Goal: Transaction & Acquisition: Download file/media

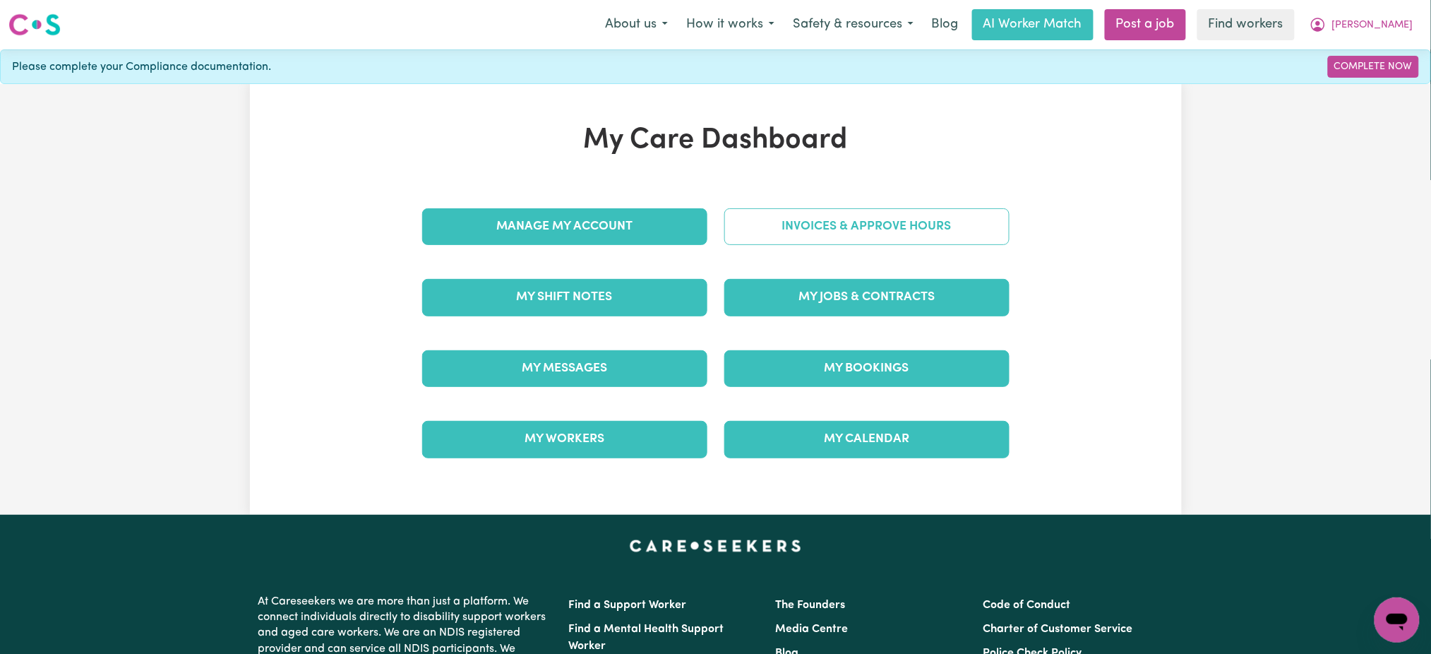
click at [928, 220] on link "Invoices & Approve Hours" at bounding box center [866, 226] width 285 height 37
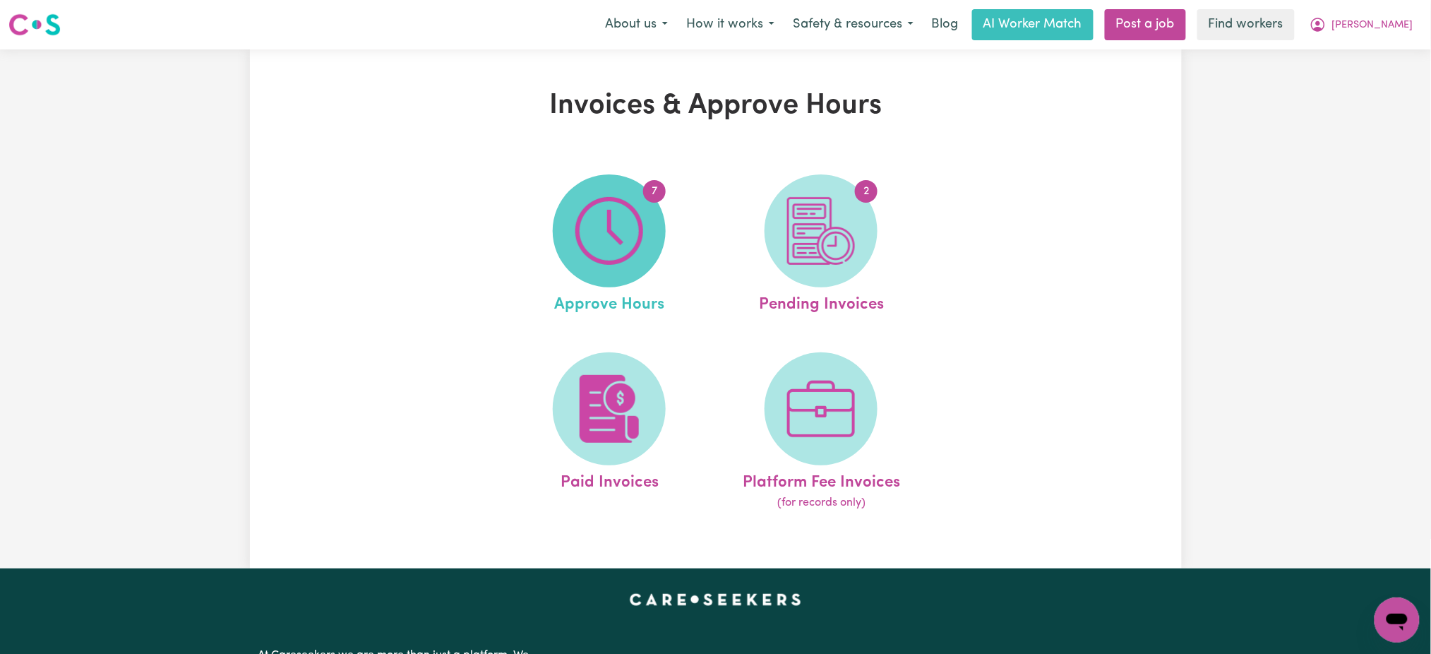
click at [630, 236] on img at bounding box center [609, 231] width 68 height 68
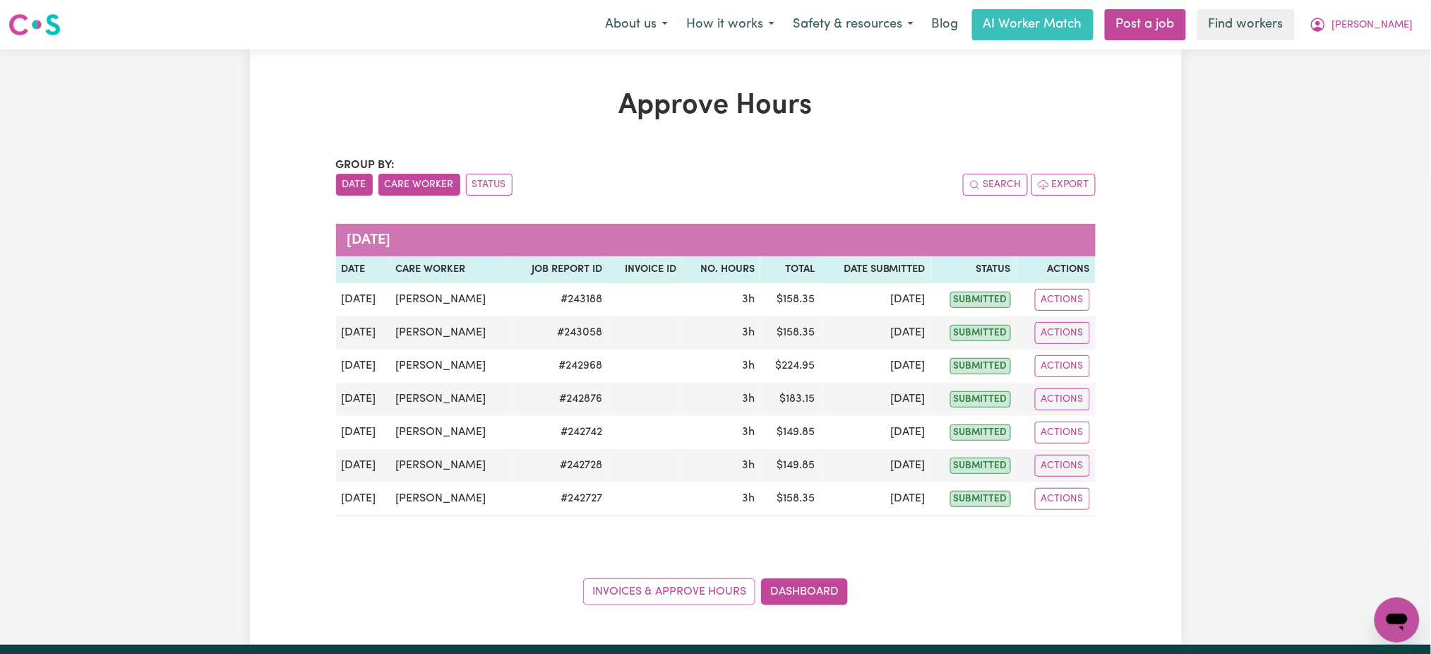
click at [405, 184] on button "Care Worker" at bounding box center [419, 185] width 82 height 22
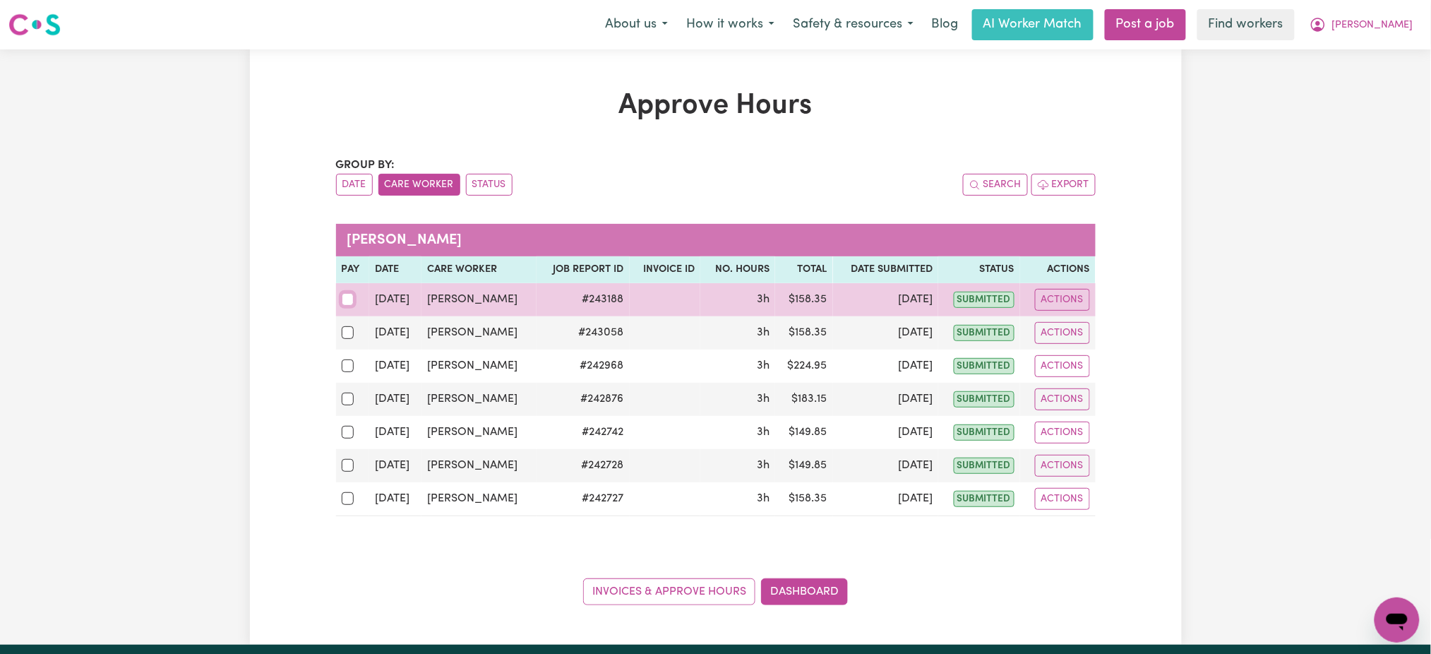
click at [345, 297] on input "checkbox" at bounding box center [348, 299] width 13 height 13
checkbox input "true"
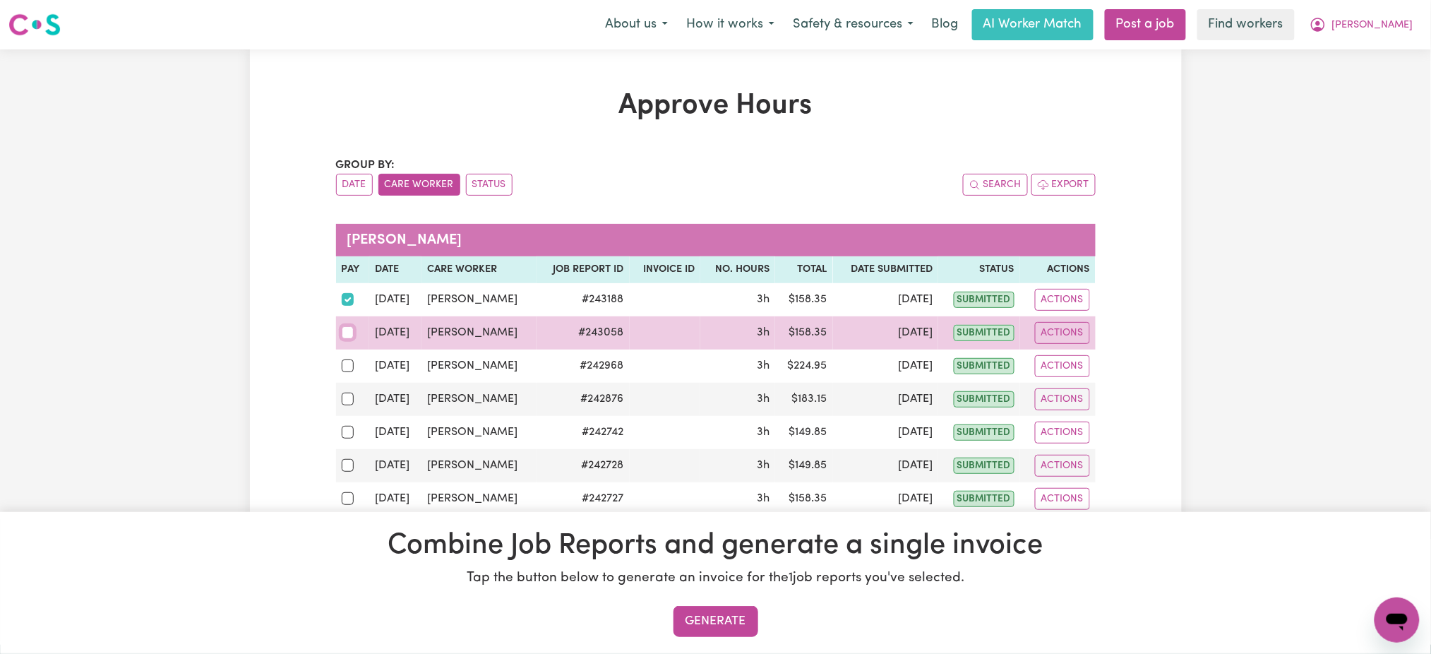
click at [353, 337] on input "checkbox" at bounding box center [348, 332] width 13 height 13
checkbox input "true"
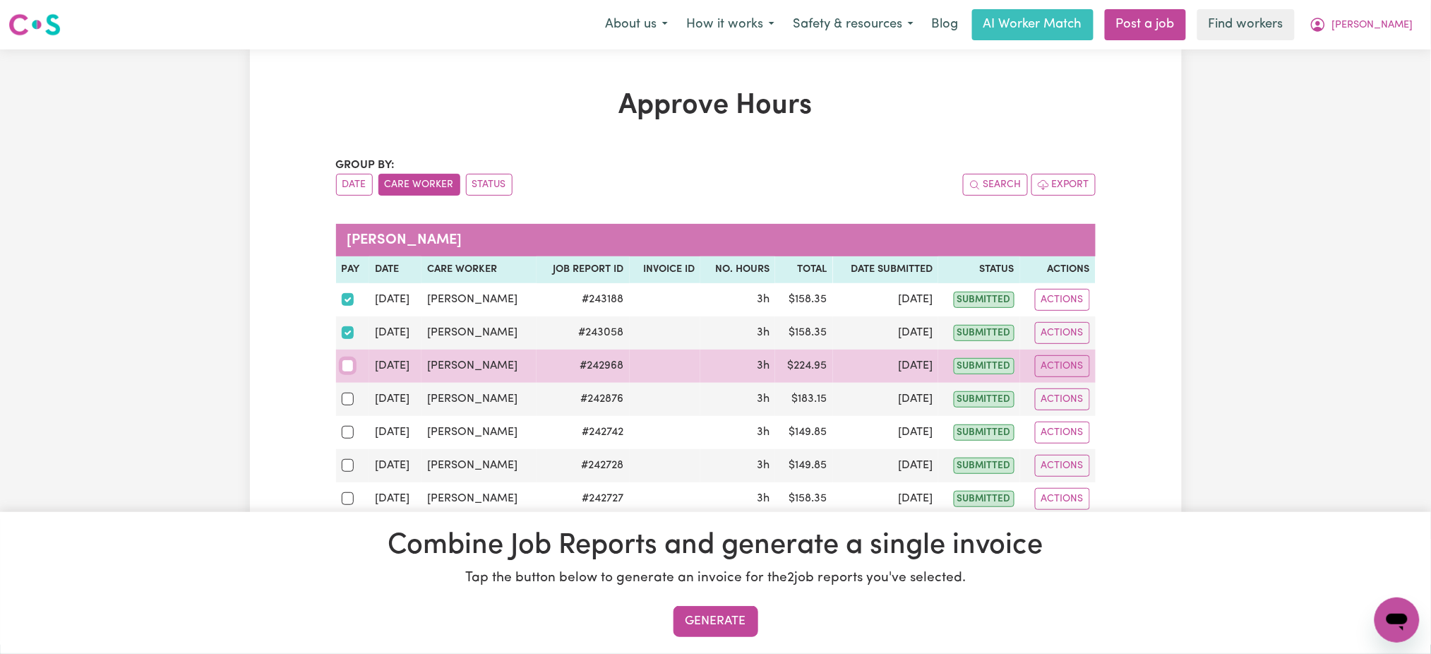
click at [350, 360] on input "checkbox" at bounding box center [348, 365] width 13 height 13
checkbox input "true"
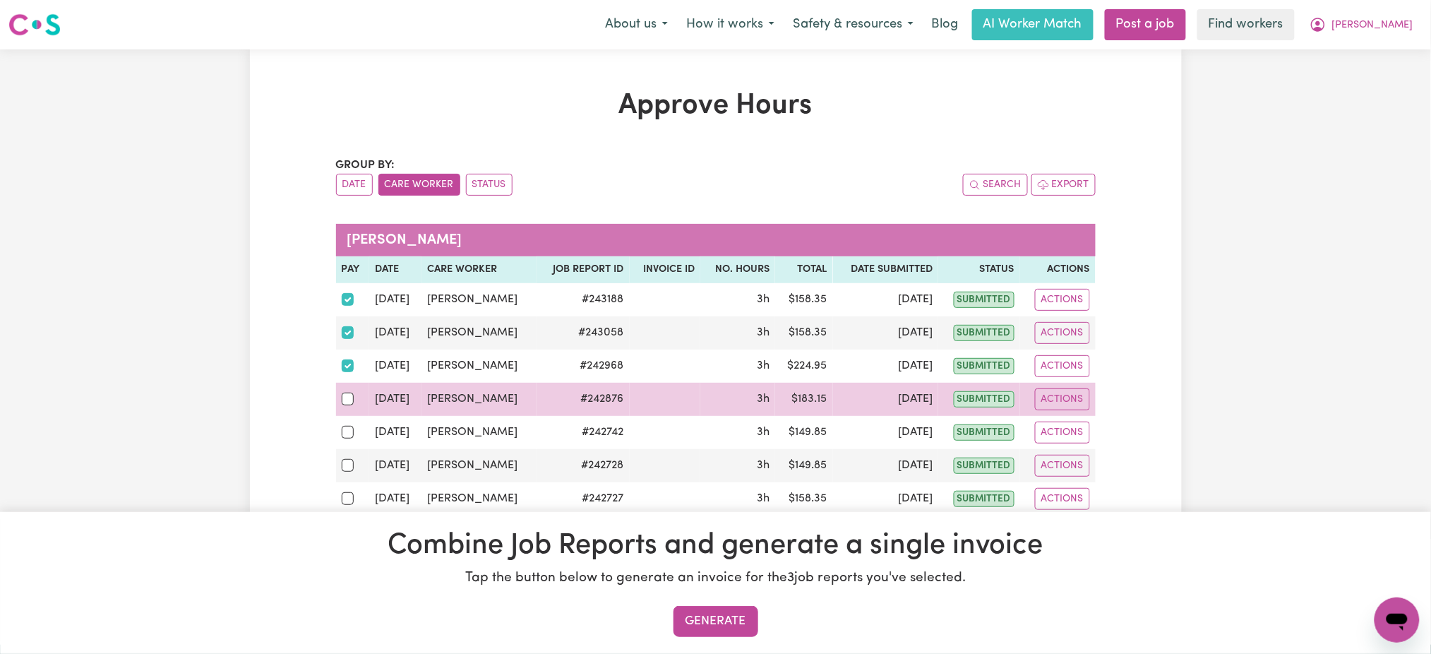
click at [344, 393] on div at bounding box center [353, 399] width 23 height 18
click at [344, 393] on input "checkbox" at bounding box center [348, 399] width 13 height 13
checkbox input "true"
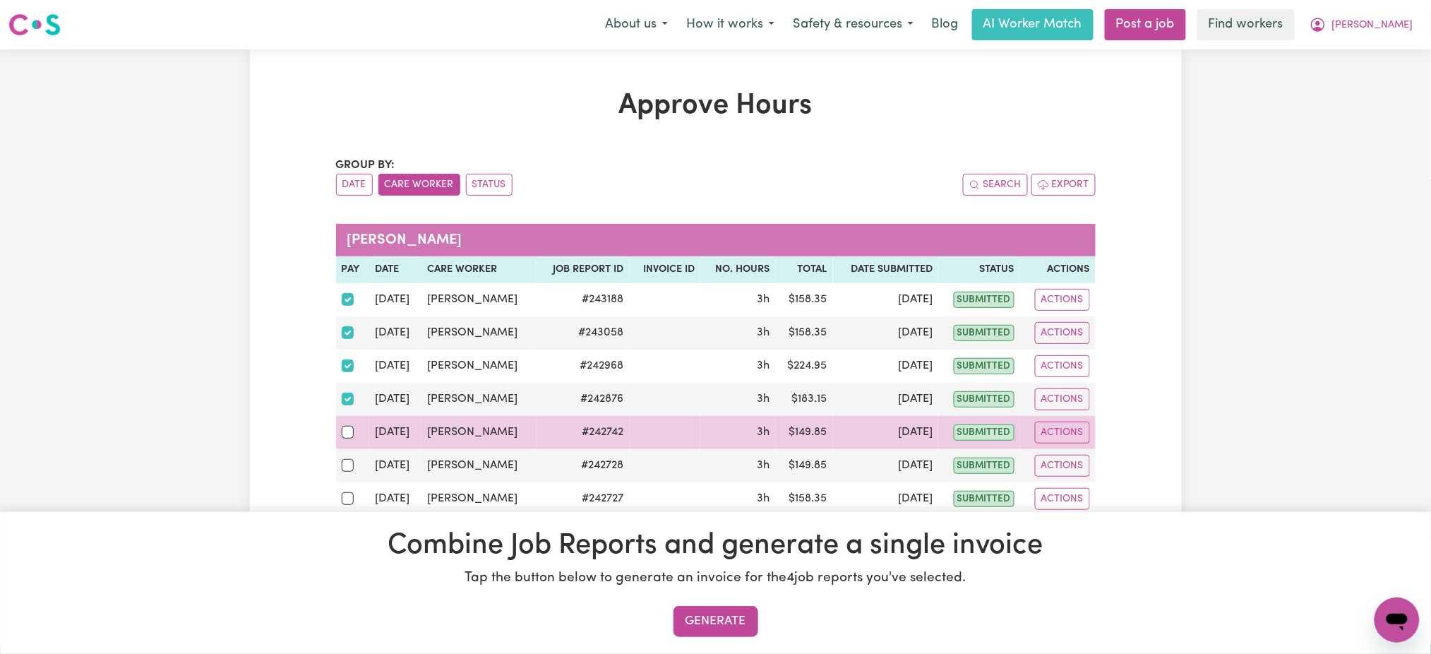
click at [343, 416] on tbody "[DATE] [PERSON_NAME] # 243188 3h $ 158.35 [DATE] submitted Actions [DATE] [PERS…" at bounding box center [716, 399] width 760 height 233
click at [345, 434] on input "checkbox" at bounding box center [348, 432] width 13 height 13
checkbox input "true"
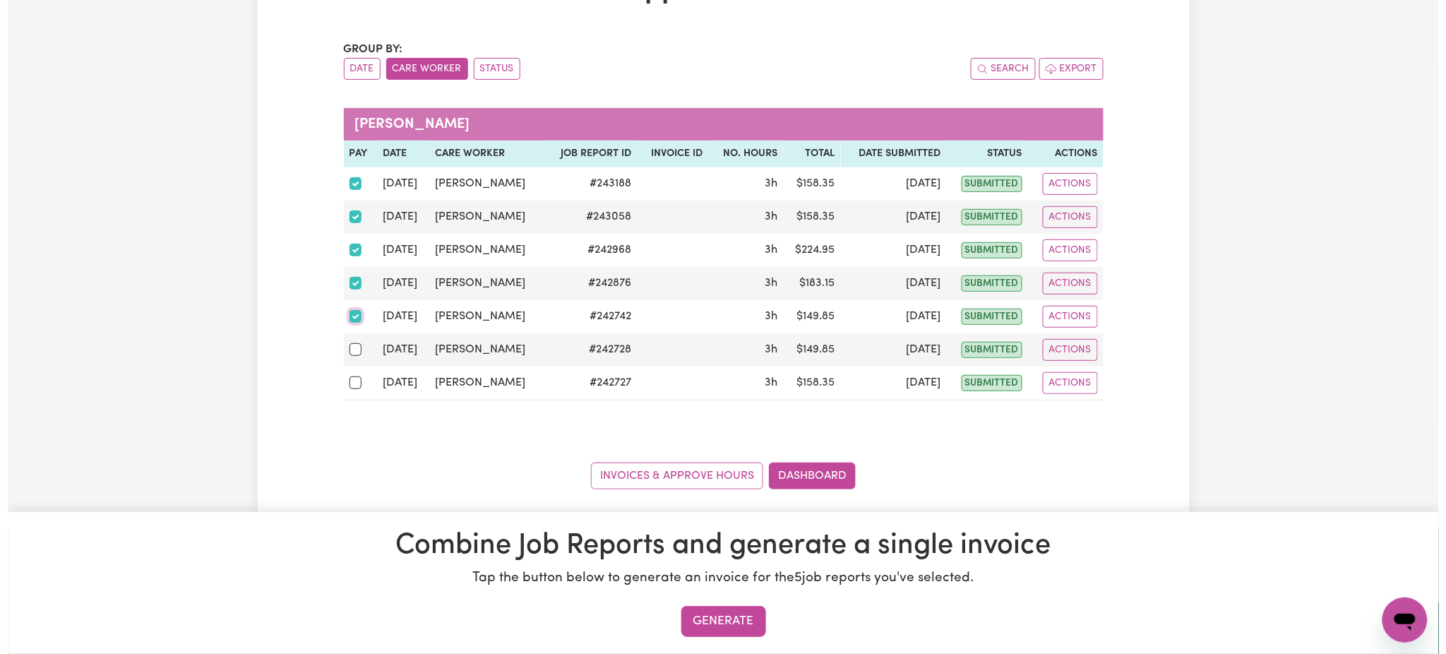
scroll to position [188, 0]
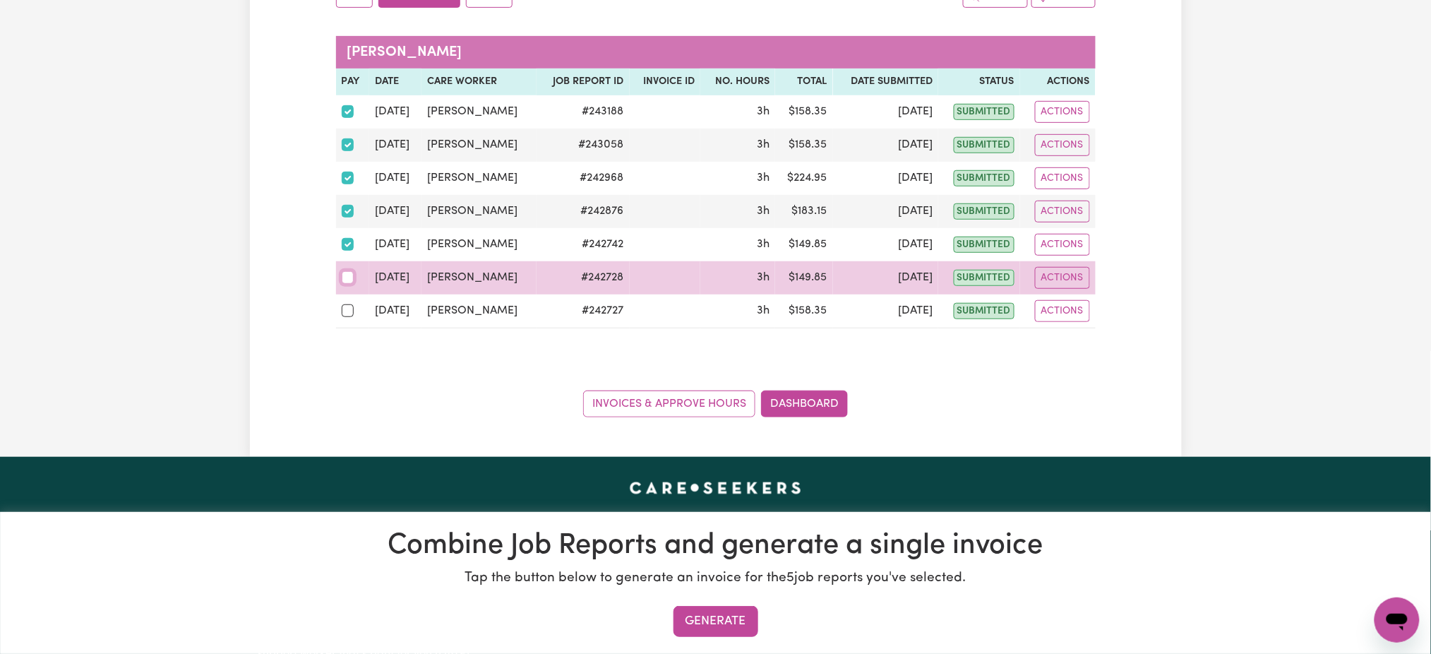
click at [345, 280] on input "checkbox" at bounding box center [348, 277] width 13 height 13
checkbox input "true"
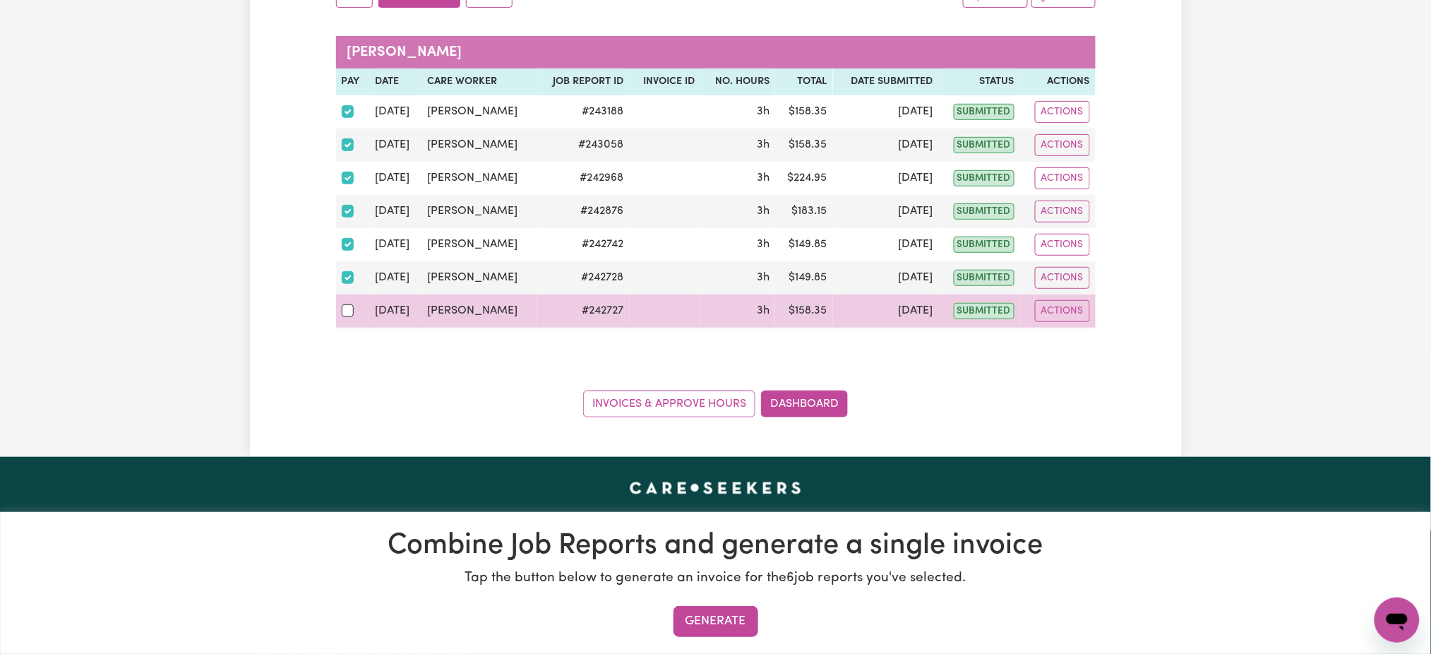
click at [340, 316] on td at bounding box center [353, 311] width 34 height 34
click at [351, 311] on input "checkbox" at bounding box center [348, 310] width 13 height 13
checkbox input "true"
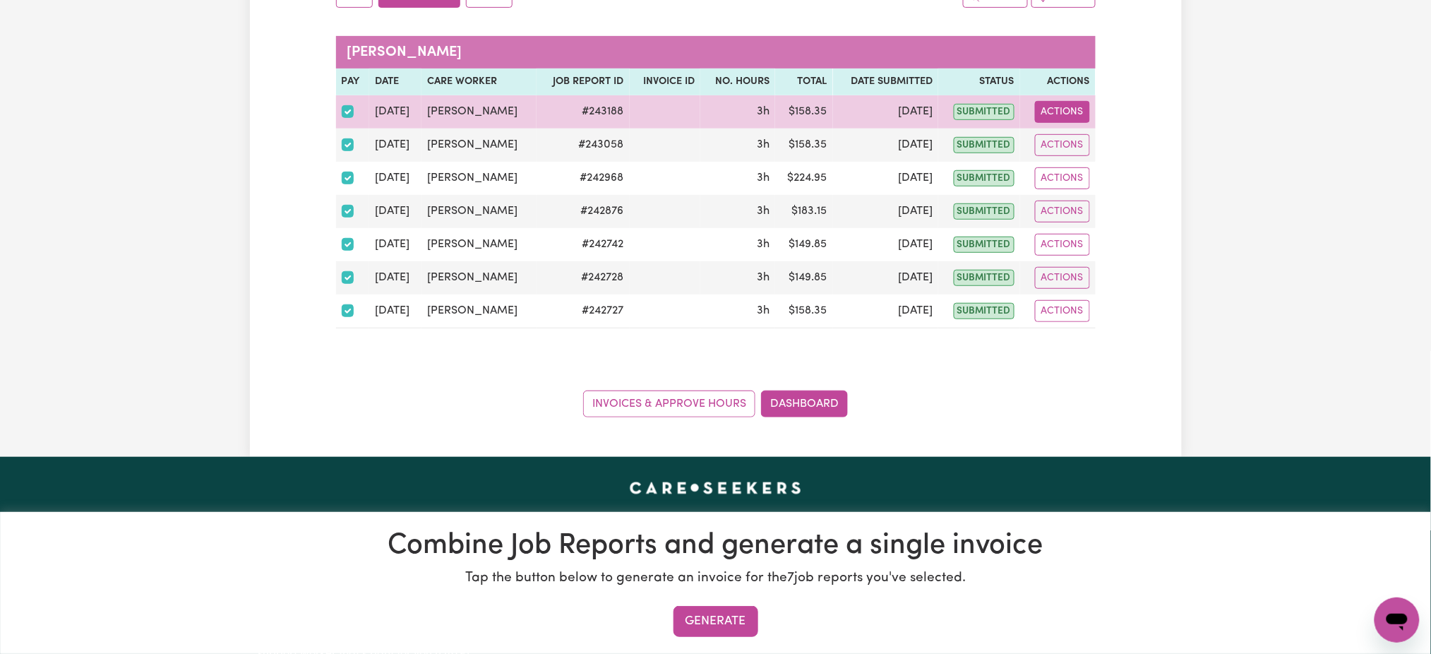
click at [1046, 117] on button "Actions" at bounding box center [1062, 112] width 55 height 22
click at [1097, 141] on link "View Job Report" at bounding box center [1095, 145] width 121 height 28
select select "pm"
click at [1077, 108] on button "Actions" at bounding box center [1062, 112] width 55 height 22
click at [1091, 139] on link "View Job Report" at bounding box center [1095, 145] width 121 height 28
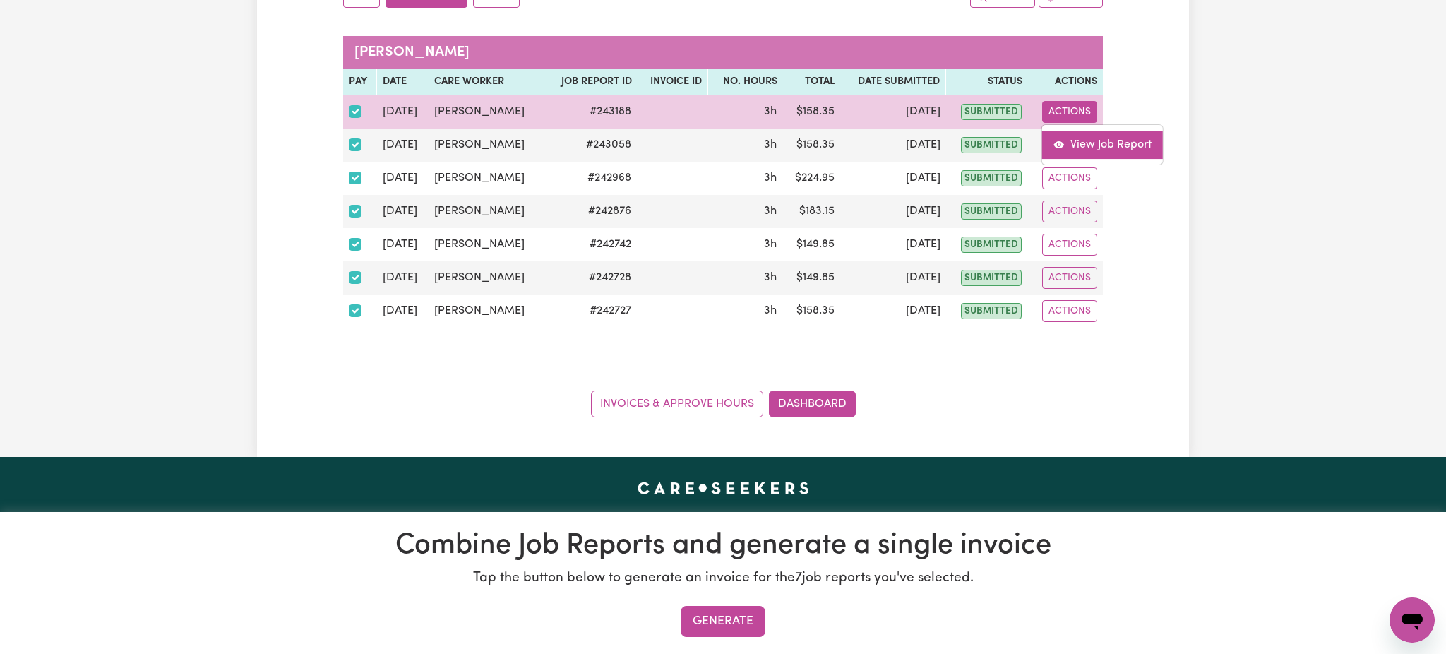
select select "pm"
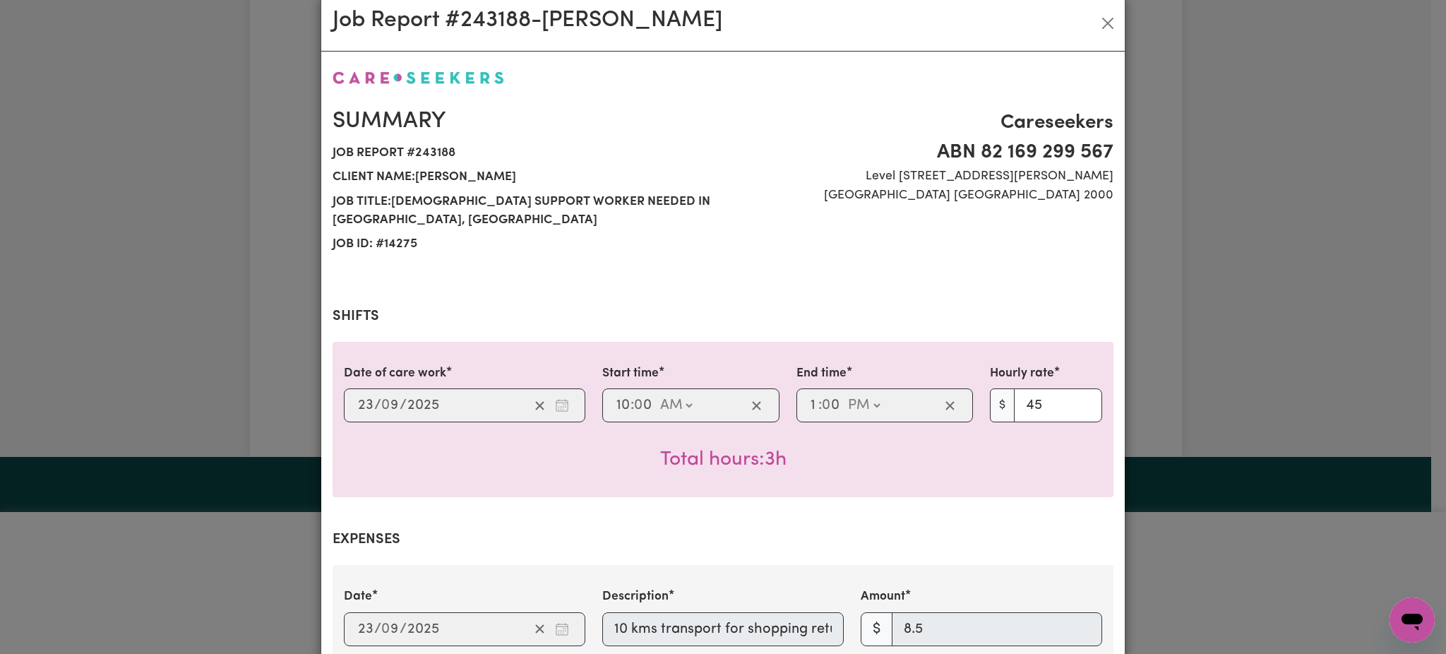
scroll to position [0, 0]
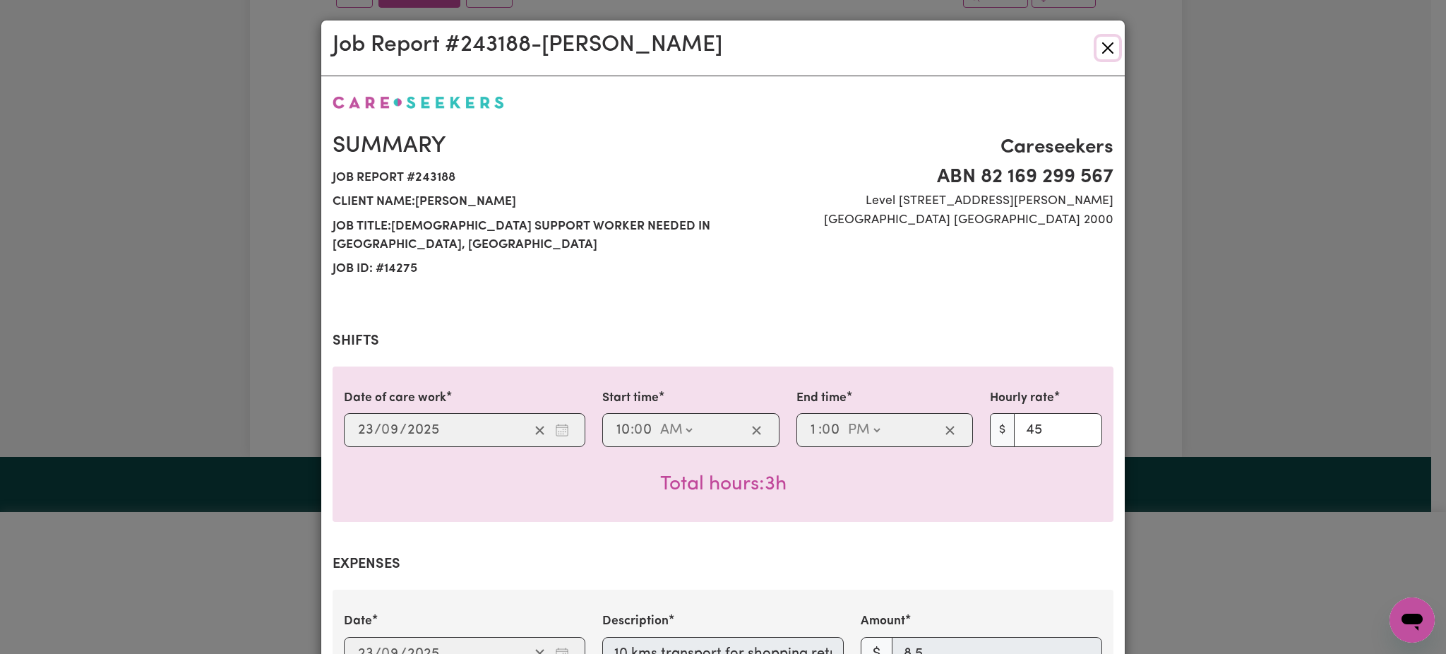
click at [1106, 52] on button "Close" at bounding box center [1108, 48] width 23 height 23
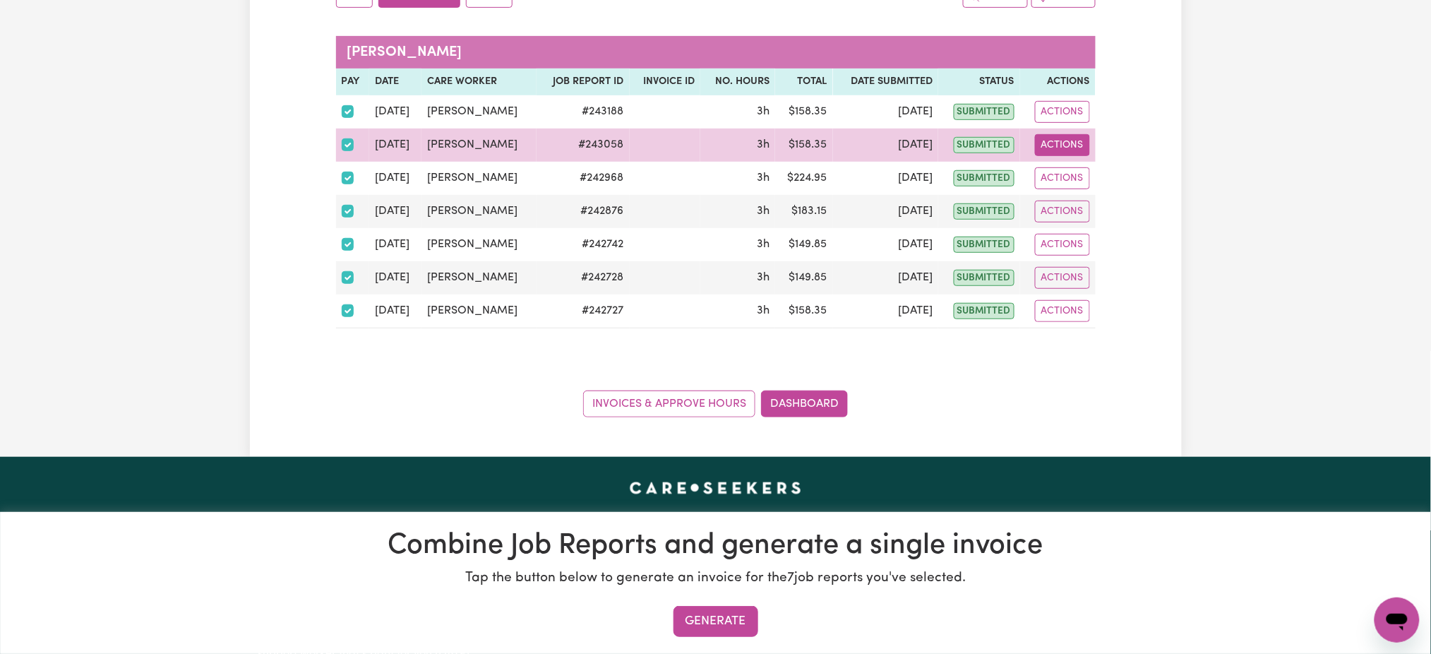
click at [1086, 146] on button "Actions" at bounding box center [1062, 145] width 55 height 22
click at [1093, 181] on link "View Job Report" at bounding box center [1095, 178] width 121 height 28
select select "pm"
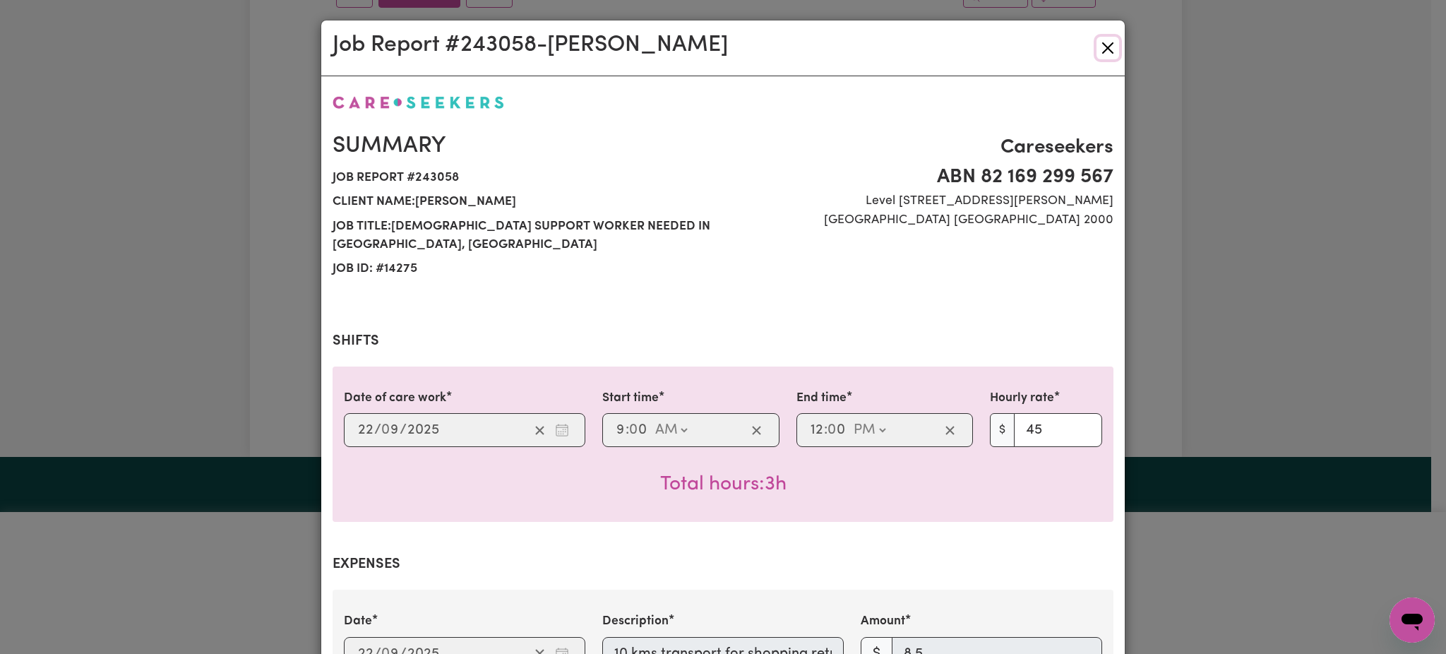
click at [1102, 44] on button "Close" at bounding box center [1108, 48] width 23 height 23
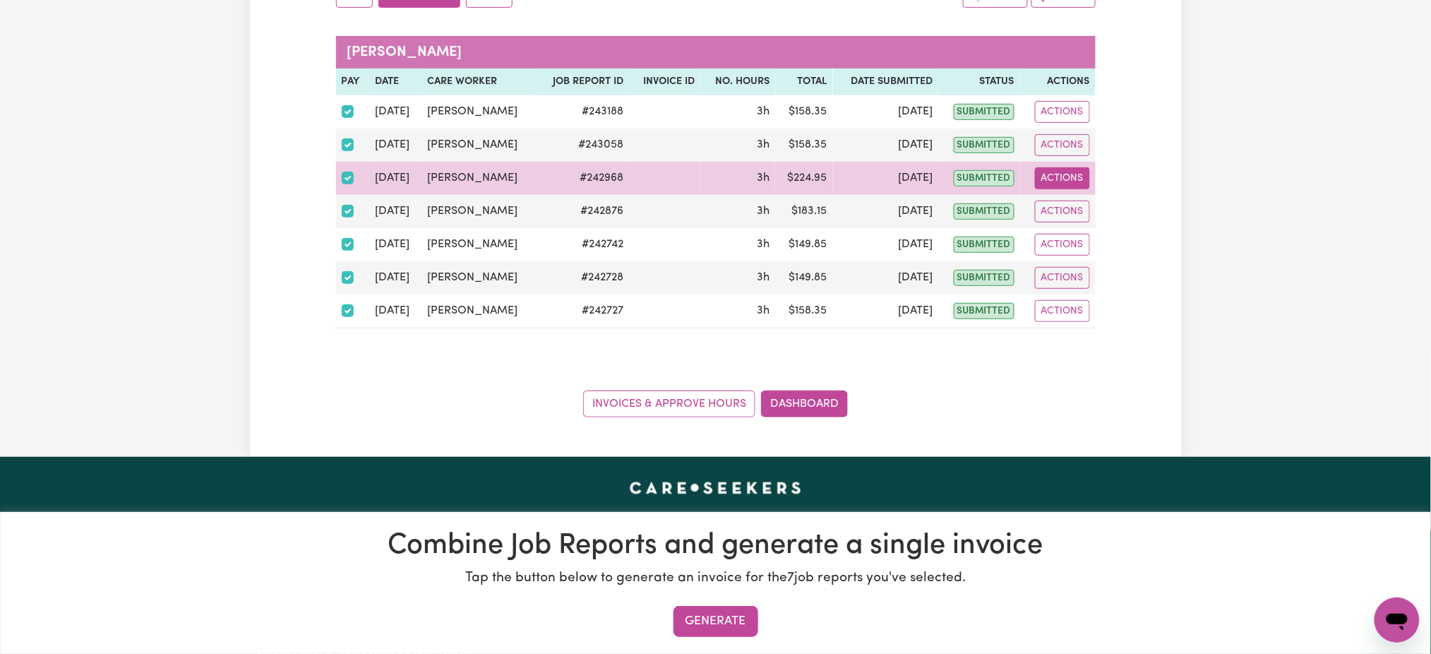
click at [1073, 175] on button "Actions" at bounding box center [1062, 178] width 55 height 22
click at [1077, 212] on link "View Job Report" at bounding box center [1095, 211] width 121 height 28
select select "pm"
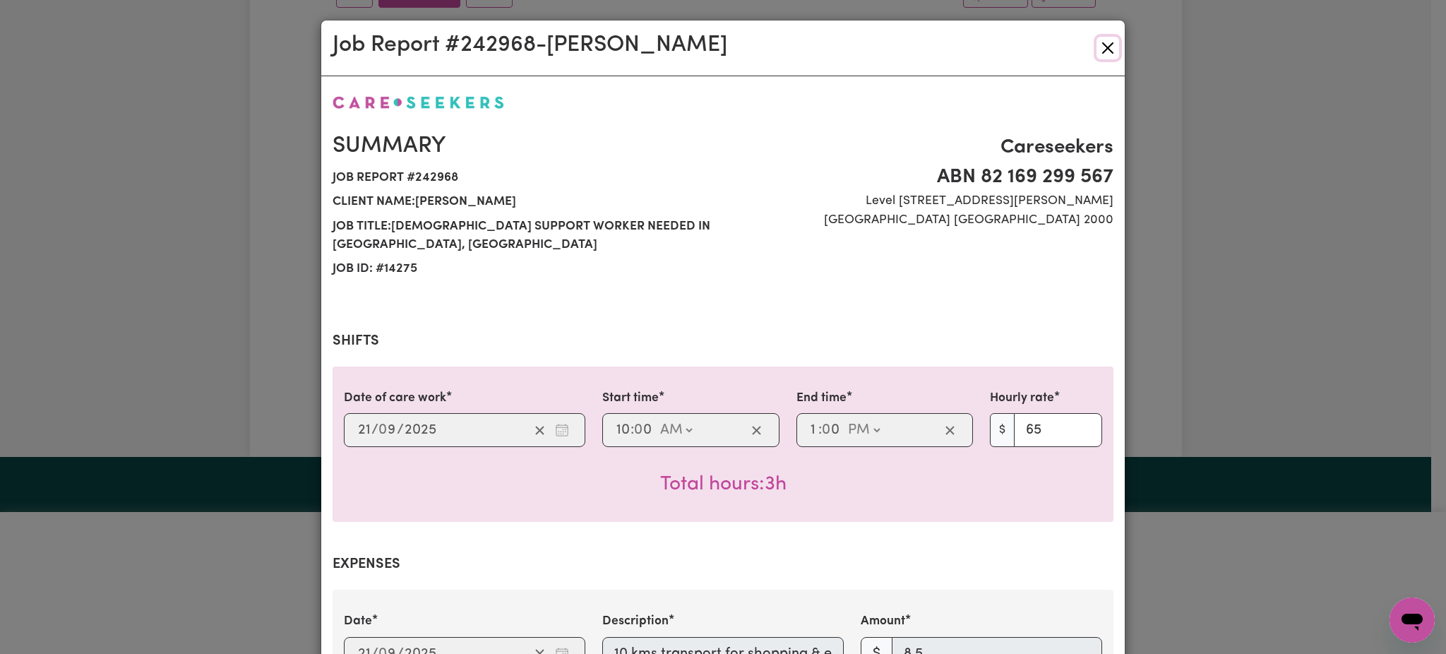
click at [1097, 41] on button "Close" at bounding box center [1108, 48] width 23 height 23
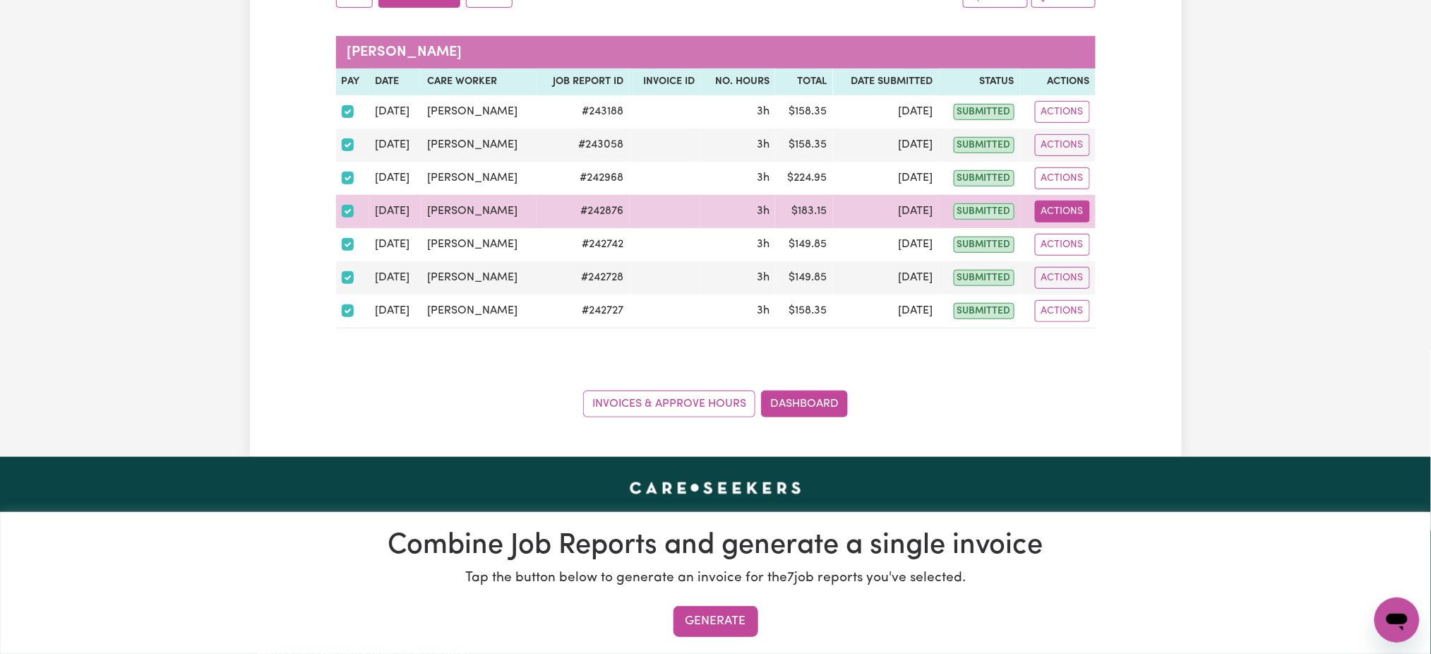
click at [1085, 210] on button "Actions" at bounding box center [1062, 212] width 55 height 22
click at [1094, 249] on link "View Job Report" at bounding box center [1095, 244] width 121 height 28
select select "pm"
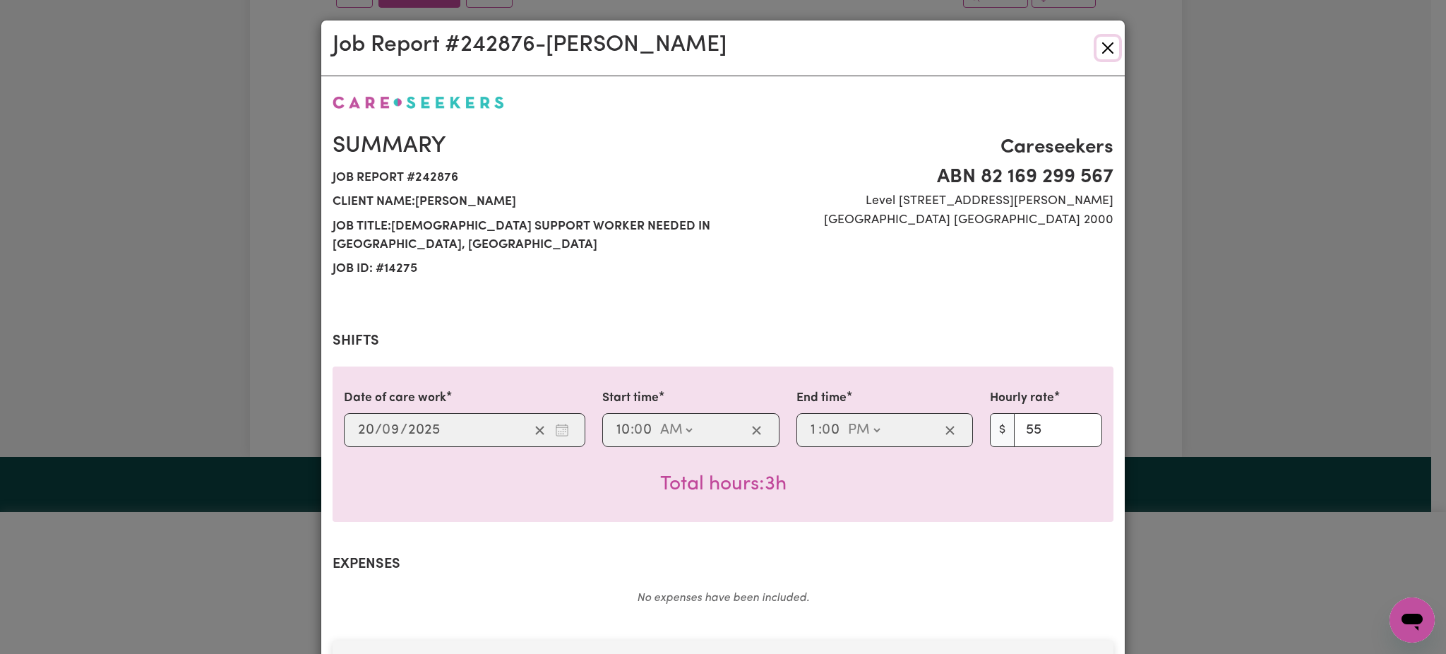
click at [1099, 53] on button "Close" at bounding box center [1108, 48] width 23 height 23
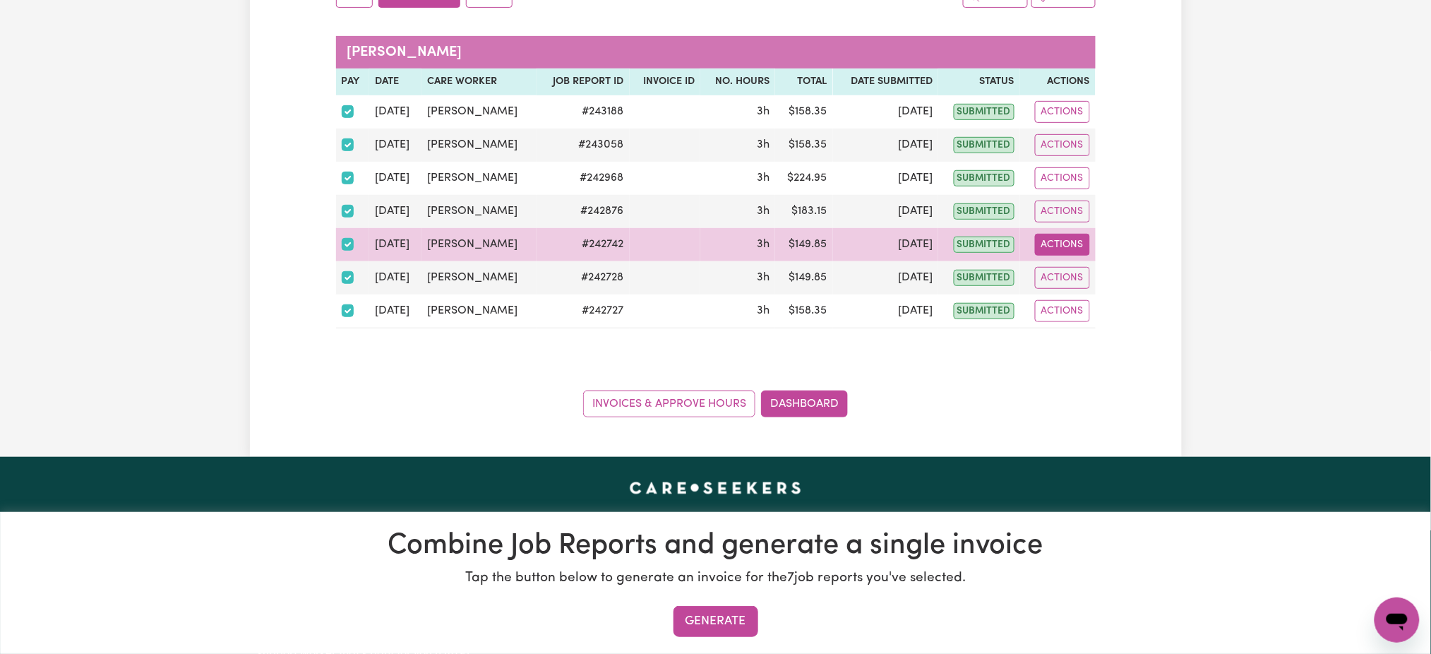
click at [1085, 241] on button "Actions" at bounding box center [1062, 245] width 55 height 22
click at [1100, 266] on link "View Job Report" at bounding box center [1095, 277] width 121 height 28
select select "pm"
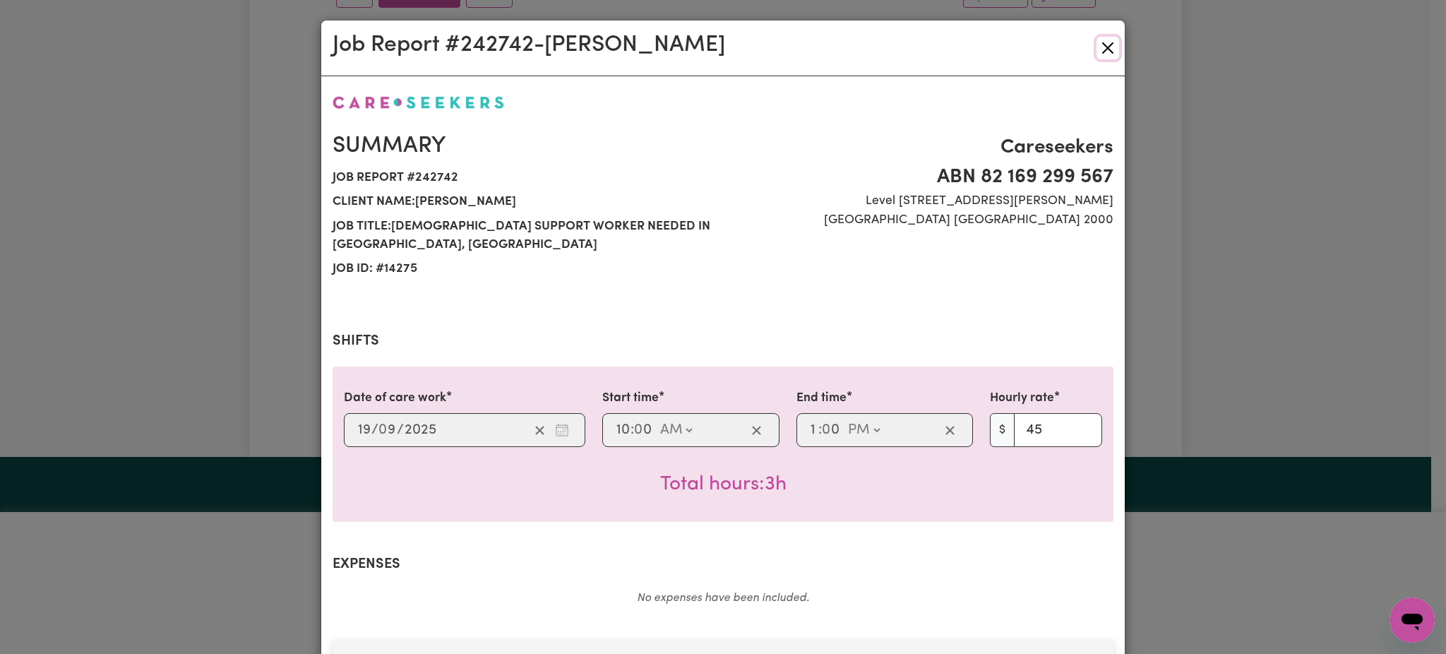
click at [1103, 54] on button "Close" at bounding box center [1108, 48] width 23 height 23
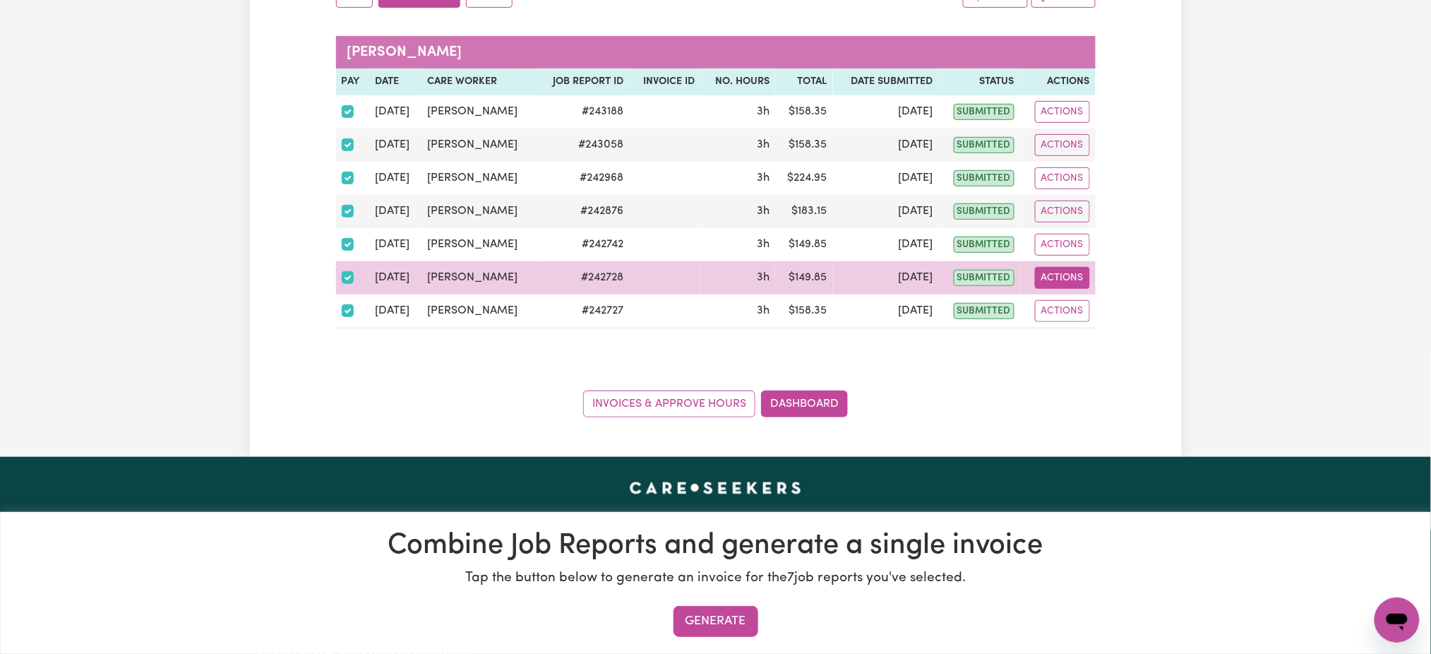
click at [1073, 275] on button "Actions" at bounding box center [1062, 278] width 55 height 22
click at [1092, 298] on link "View Job Report" at bounding box center [1095, 311] width 121 height 28
select select "pm"
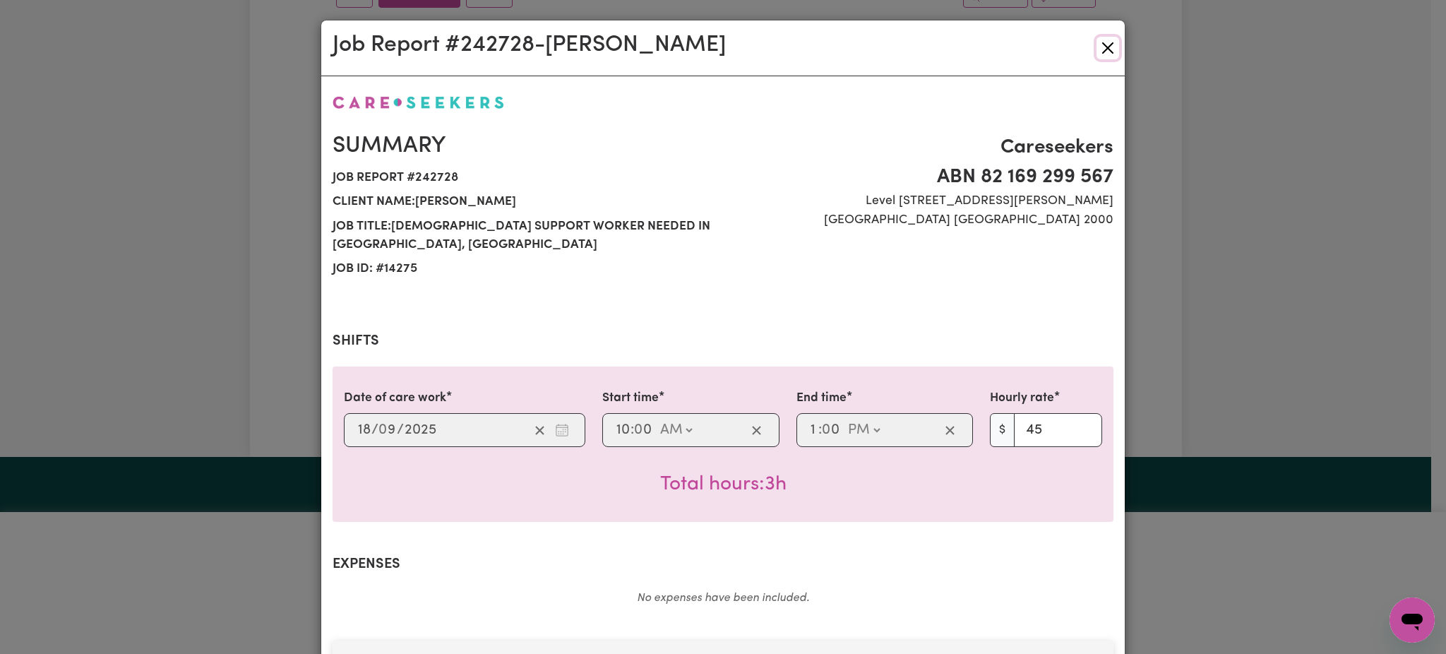
click at [1109, 44] on button "Close" at bounding box center [1108, 48] width 23 height 23
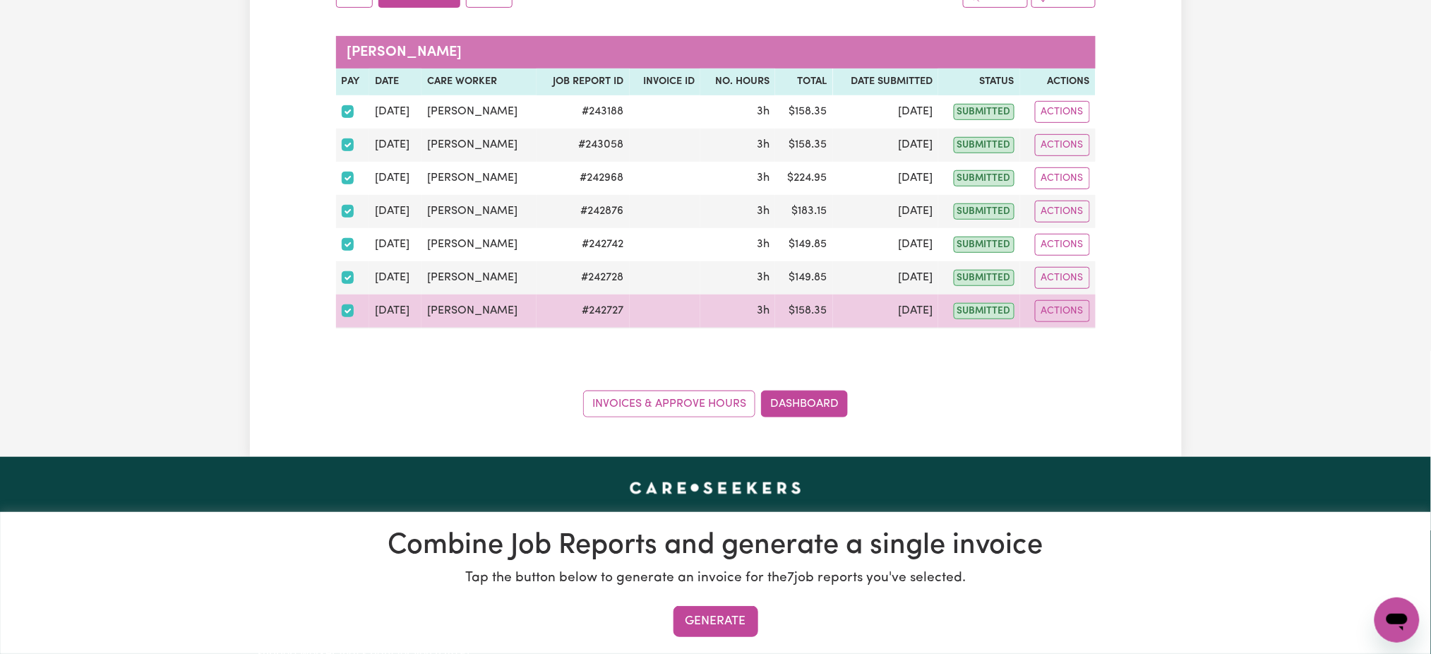
click at [1075, 323] on td "Actions" at bounding box center [1058, 311] width 76 height 34
click at [1078, 316] on button "Actions" at bounding box center [1062, 311] width 55 height 22
click at [1093, 340] on link "View Job Report" at bounding box center [1095, 344] width 121 height 28
select select "pm"
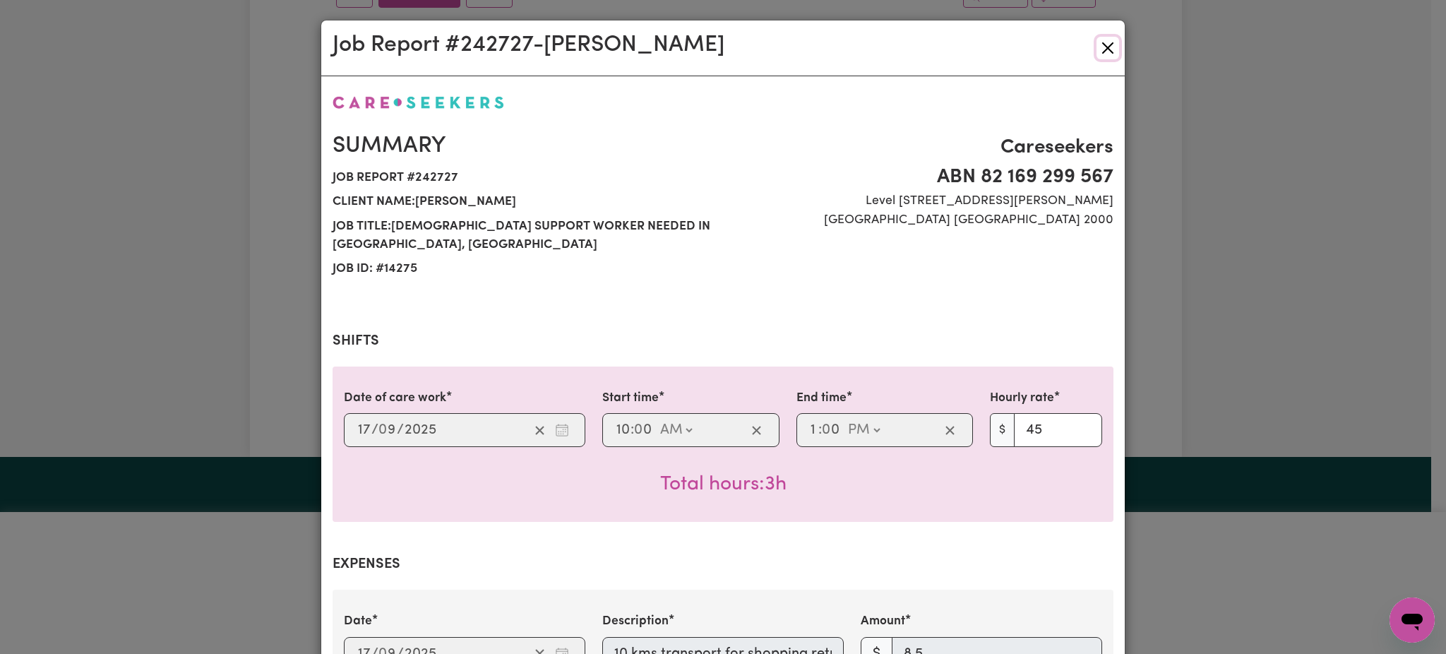
click at [1097, 45] on button "Close" at bounding box center [1108, 48] width 23 height 23
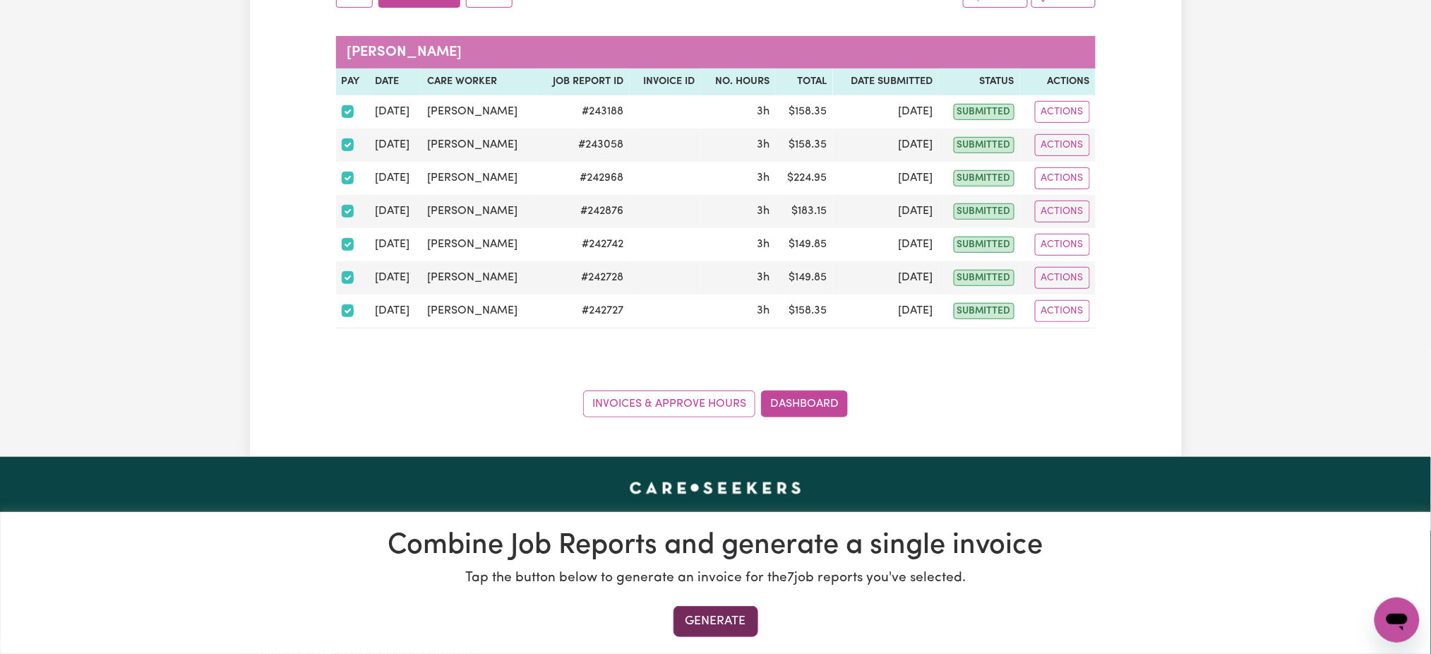
click at [740, 623] on button "Generate" at bounding box center [716, 621] width 85 height 31
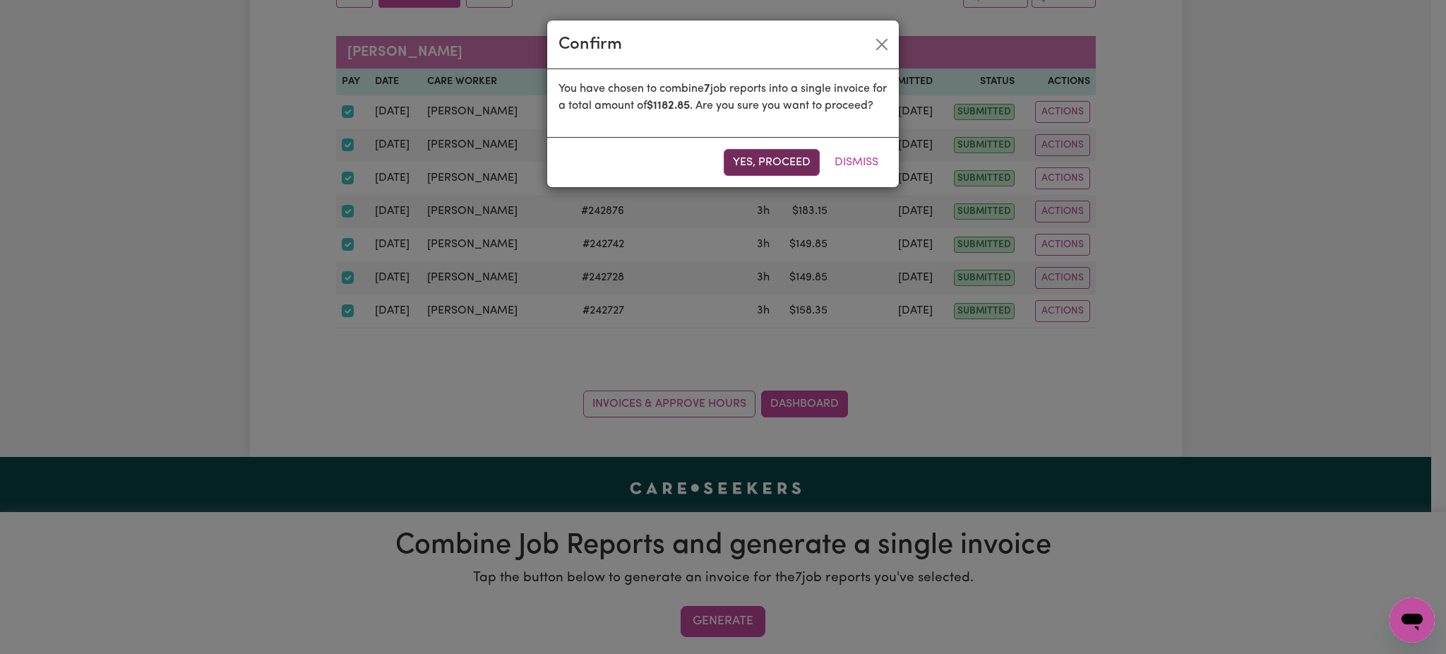
click at [782, 175] on button "Yes, proceed" at bounding box center [772, 162] width 96 height 27
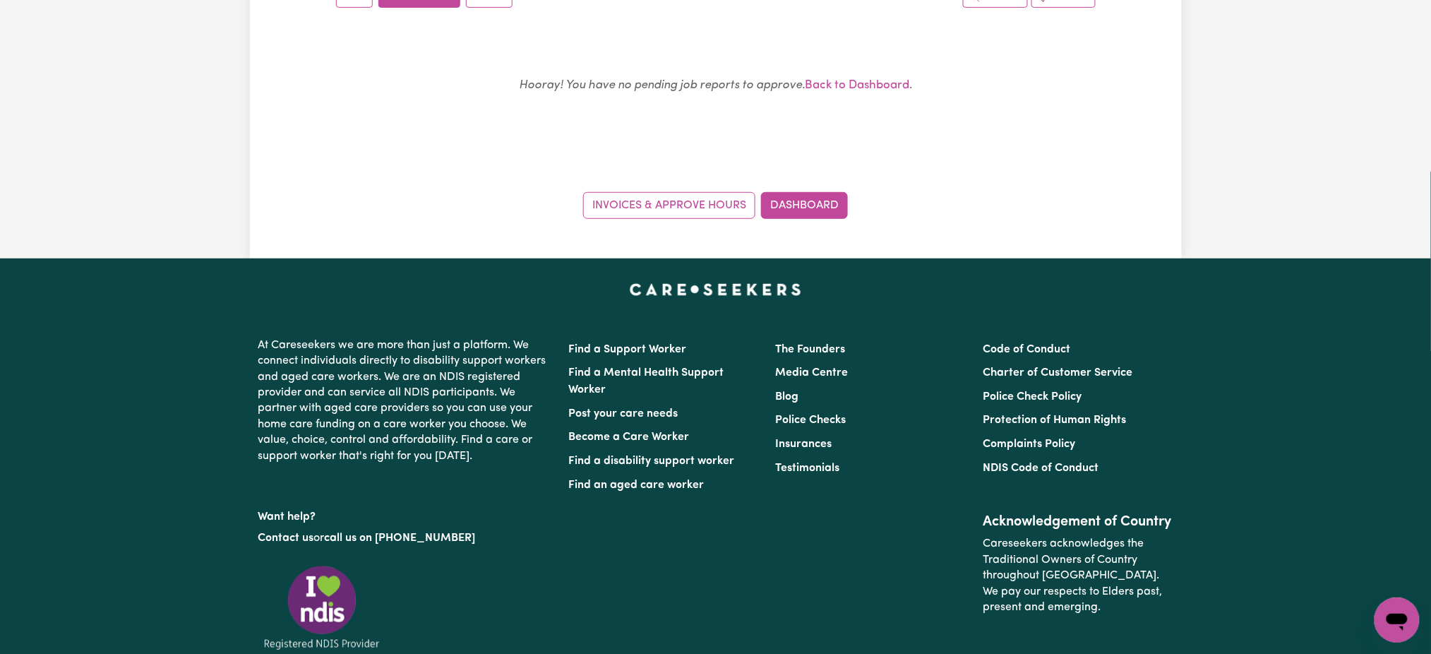
drag, startPoint x: 599, startPoint y: 575, endPoint x: 1034, endPoint y: 275, distance: 529.4
click at [1034, 275] on footer "At Careseekers we are more than just a platform. We connect individuals directl…" at bounding box center [715, 539] width 1431 height 562
click at [820, 205] on link "Dashboard" at bounding box center [804, 205] width 87 height 27
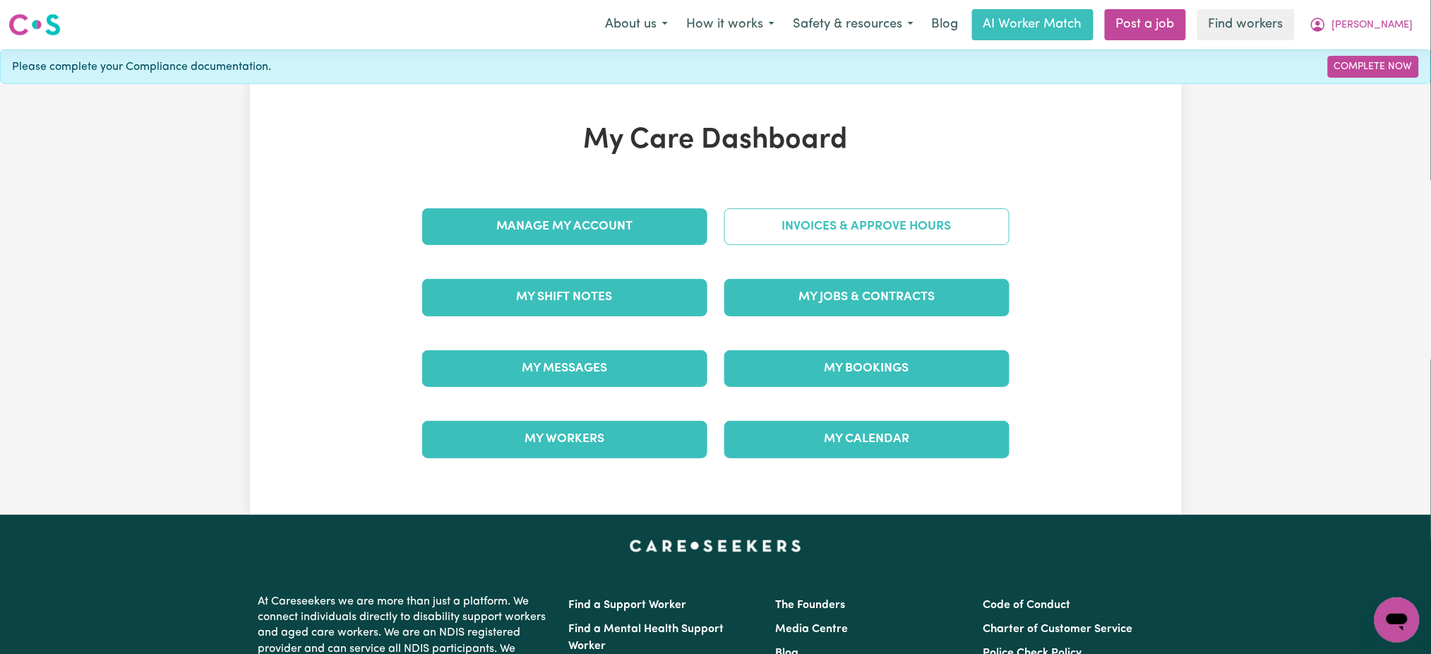
click at [926, 235] on link "Invoices & Approve Hours" at bounding box center [866, 226] width 285 height 37
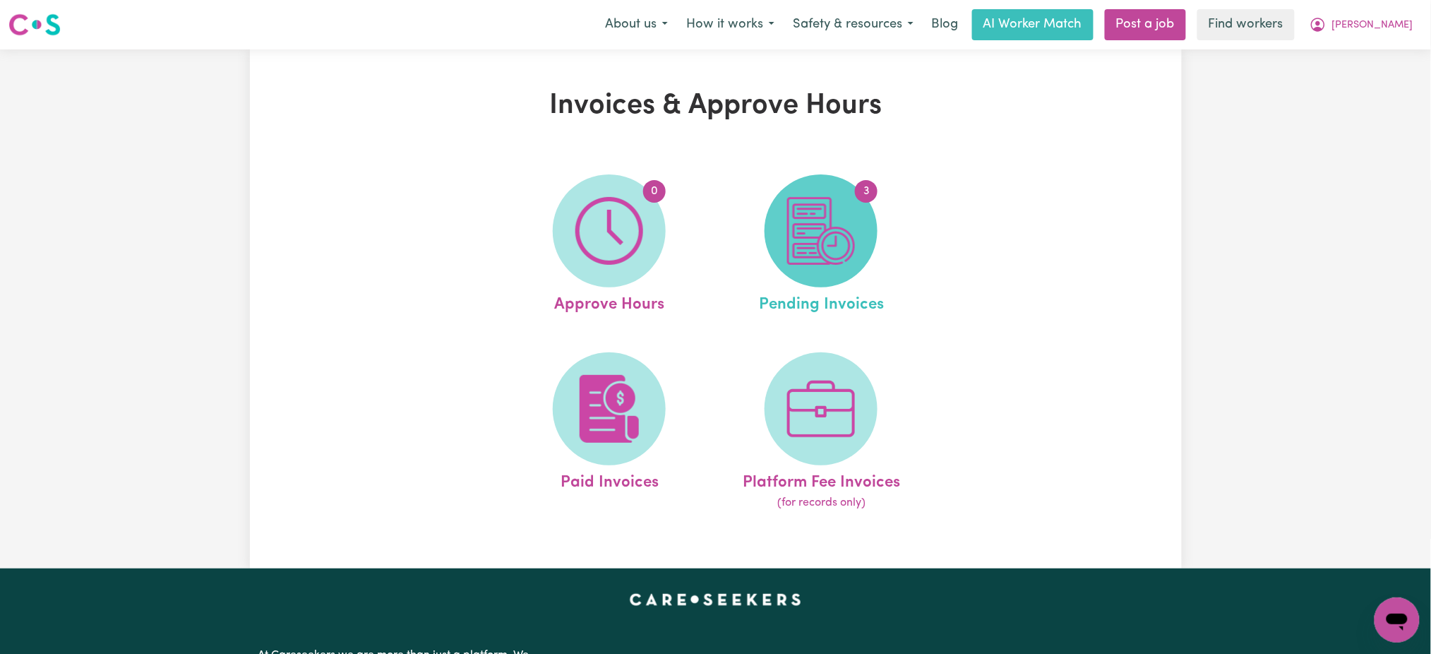
click at [852, 246] on img at bounding box center [821, 231] width 68 height 68
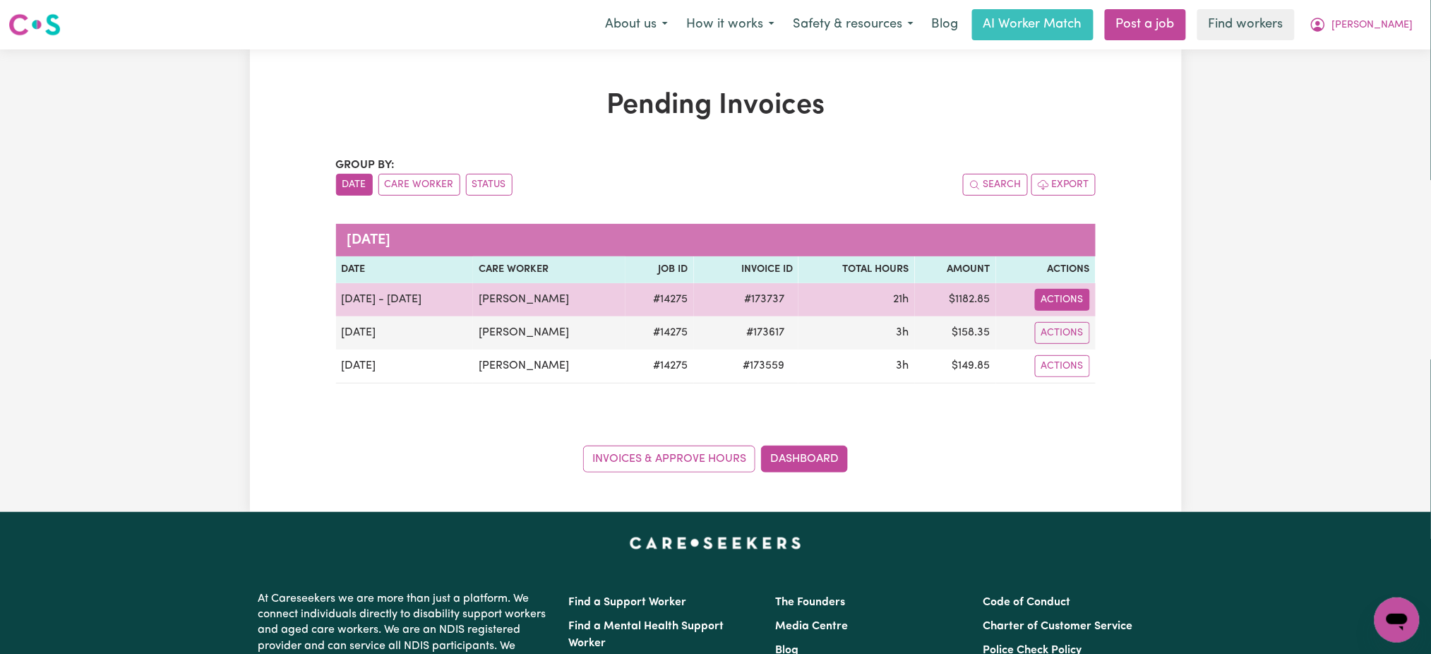
click at [1058, 297] on button "Actions" at bounding box center [1062, 300] width 55 height 22
click at [1092, 323] on link "Download Invoice" at bounding box center [1099, 332] width 129 height 28
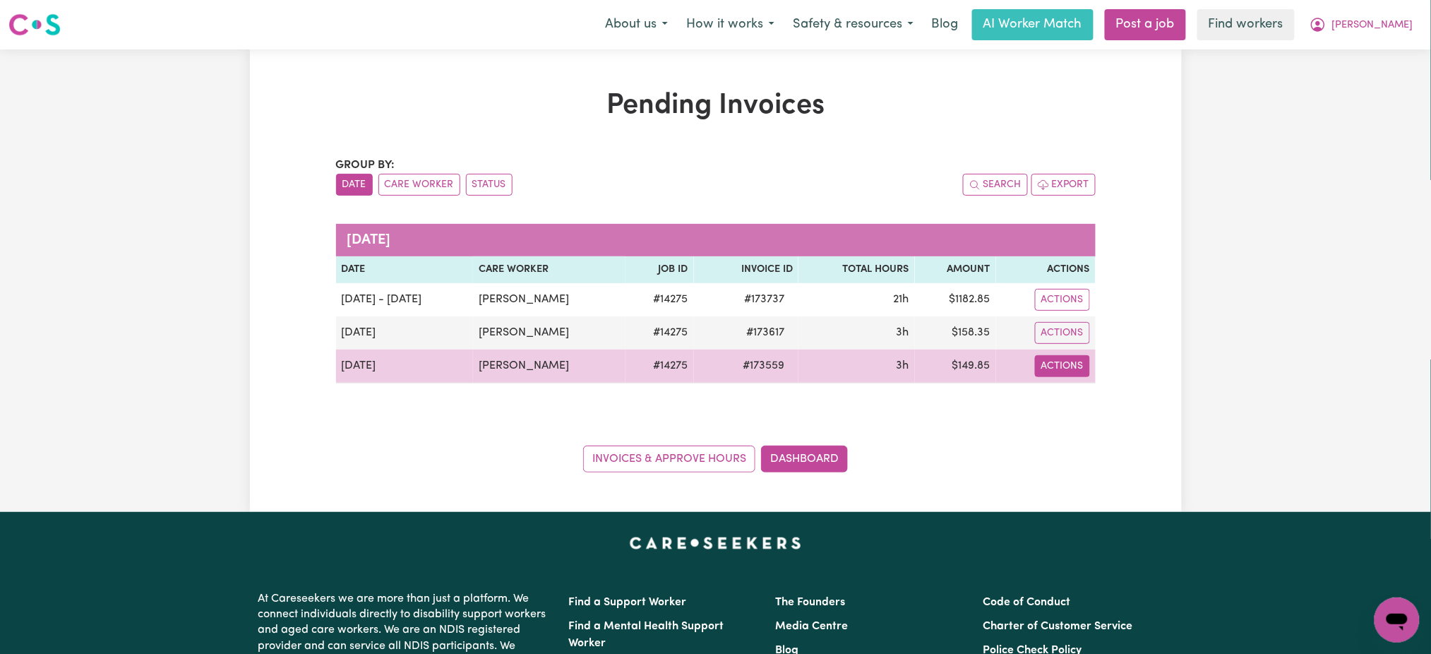
click at [1075, 368] on button "Actions" at bounding box center [1062, 366] width 55 height 22
click at [1092, 392] on link "Download Invoice" at bounding box center [1099, 399] width 129 height 28
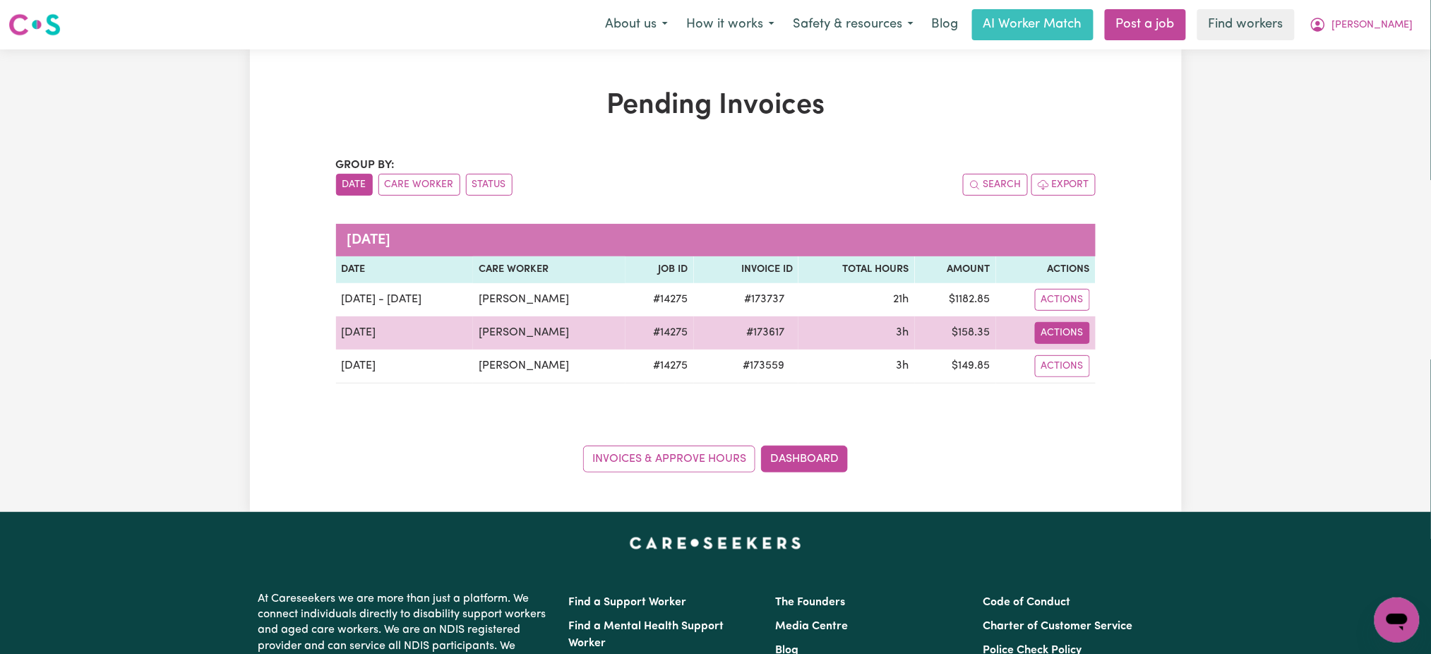
click at [1077, 336] on button "Actions" at bounding box center [1062, 333] width 55 height 22
click at [1116, 353] on link "Download Invoice" at bounding box center [1099, 366] width 129 height 28
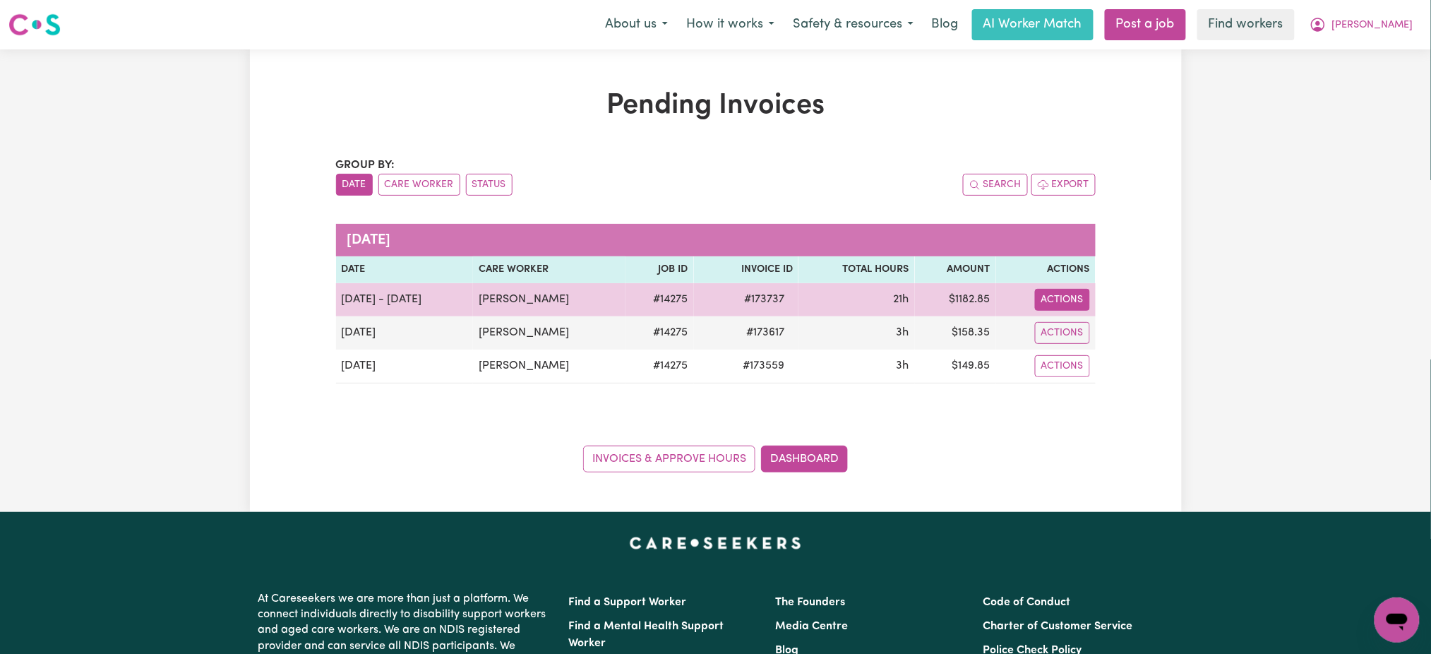
click at [1080, 300] on button "Actions" at bounding box center [1062, 300] width 55 height 22
click at [1121, 325] on link "Download Invoice" at bounding box center [1099, 332] width 129 height 28
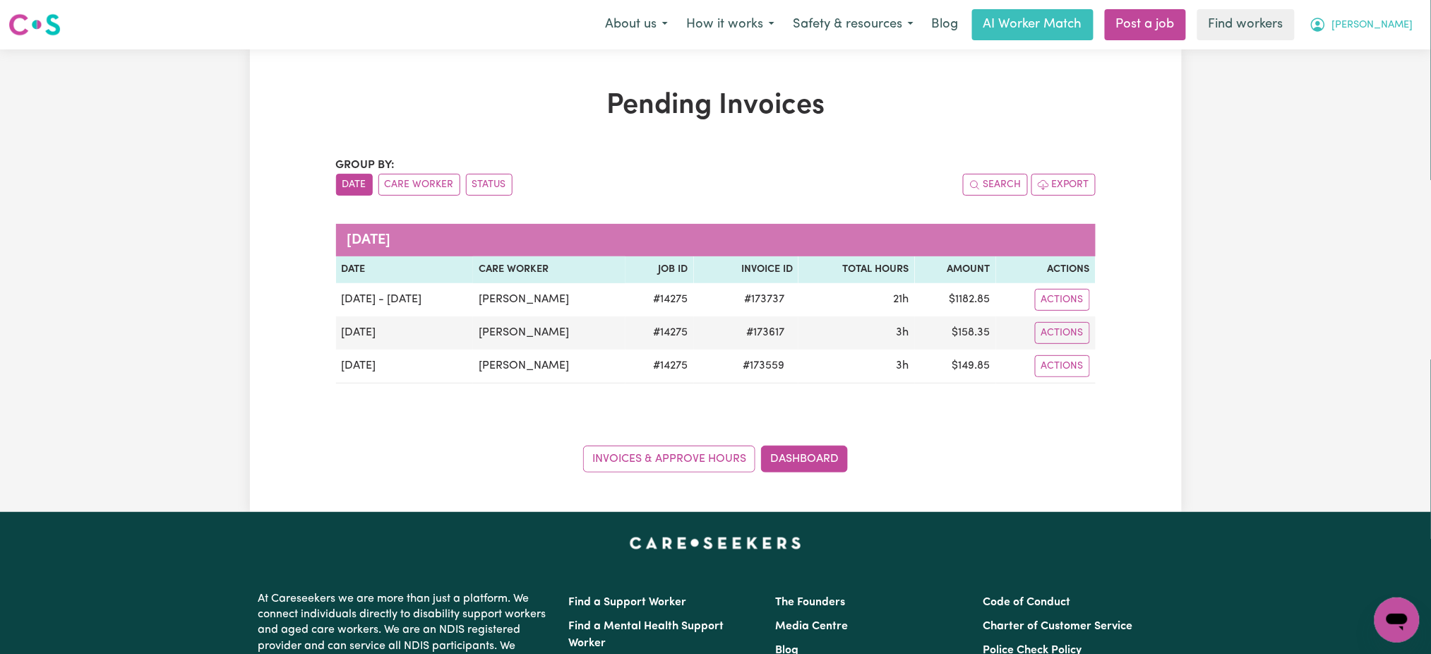
click at [1404, 28] on span "[PERSON_NAME]" at bounding box center [1372, 26] width 81 height 16
click at [1396, 52] on link "My Dashboard" at bounding box center [1366, 55] width 112 height 27
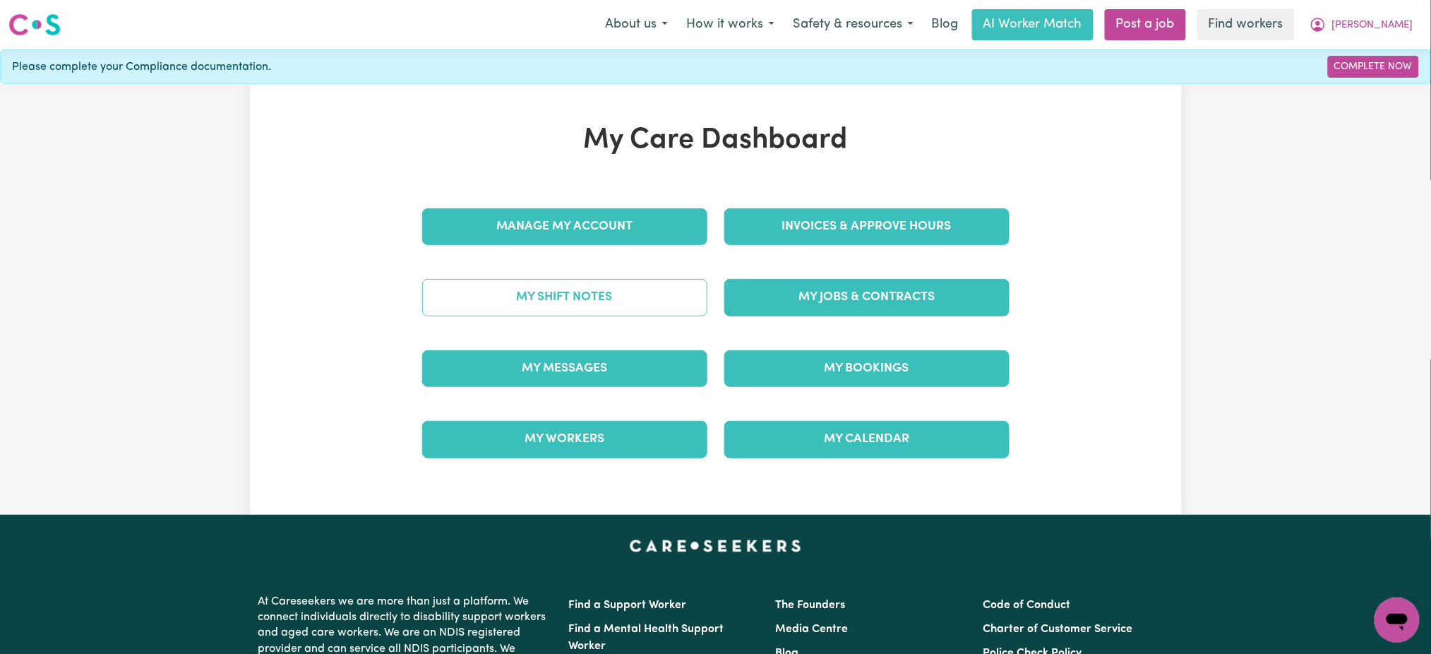
click at [639, 297] on link "My Shift Notes" at bounding box center [564, 297] width 285 height 37
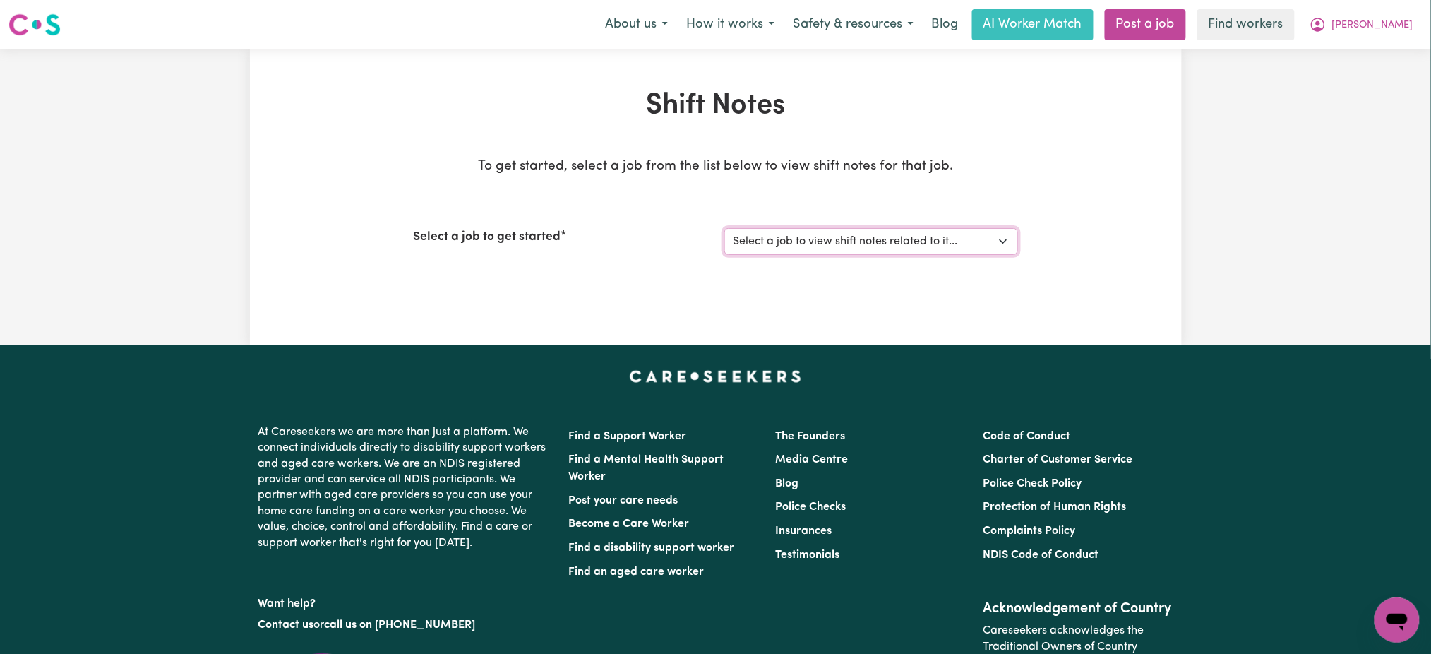
click at [798, 249] on select "Select a job to view shift notes related to it... [DEMOGRAPHIC_DATA] Support Wo…" at bounding box center [871, 241] width 294 height 27
select select "14275"
click at [724, 228] on select "Select a job to view shift notes related to it... [DEMOGRAPHIC_DATA] Support Wo…" at bounding box center [871, 241] width 294 height 27
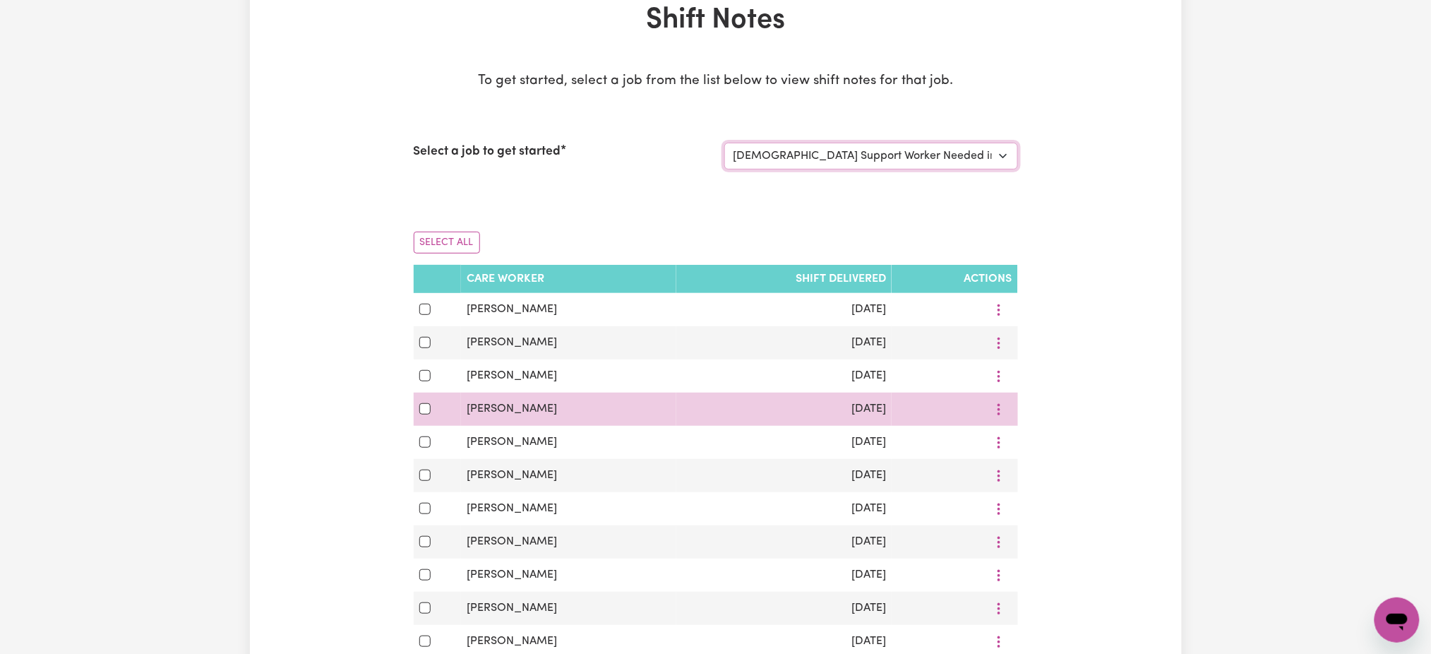
scroll to position [188, 0]
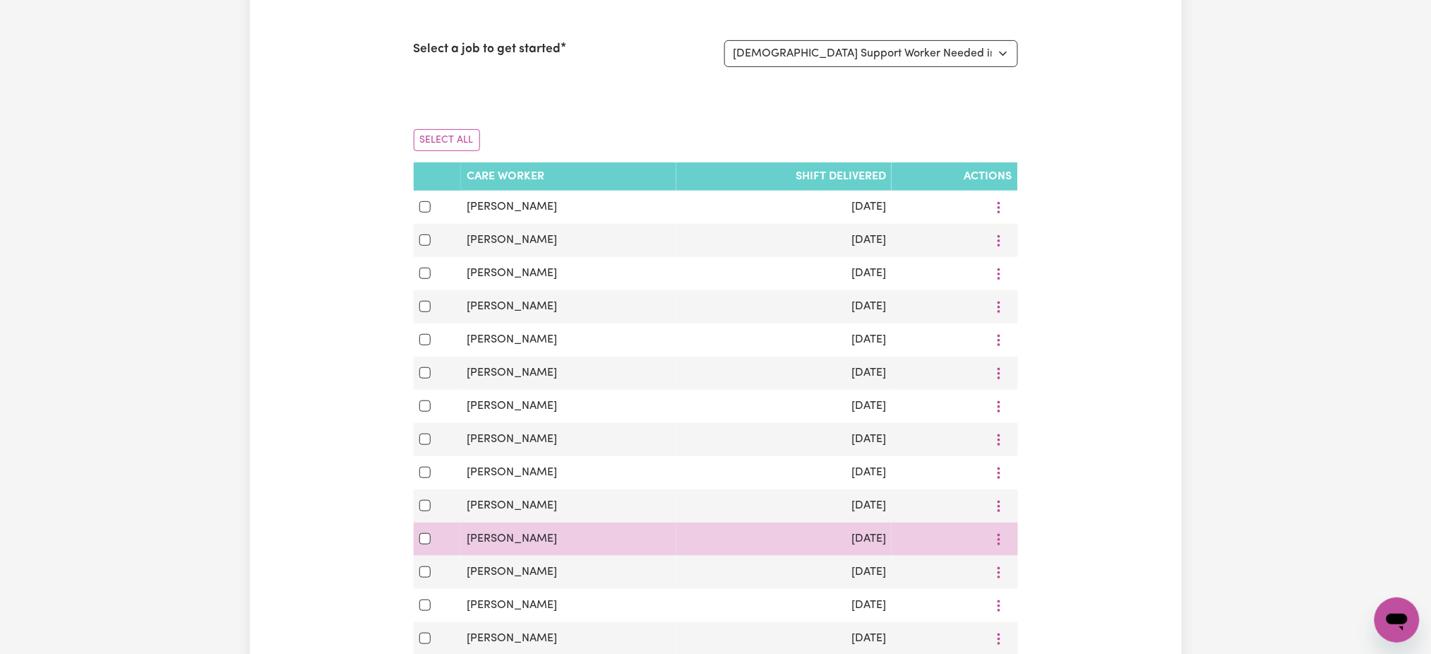
drag, startPoint x: 430, startPoint y: 550, endPoint x: 429, endPoint y: 537, distance: 13.4
click at [429, 547] on div at bounding box center [437, 538] width 37 height 17
click at [424, 537] on div at bounding box center [437, 538] width 37 height 17
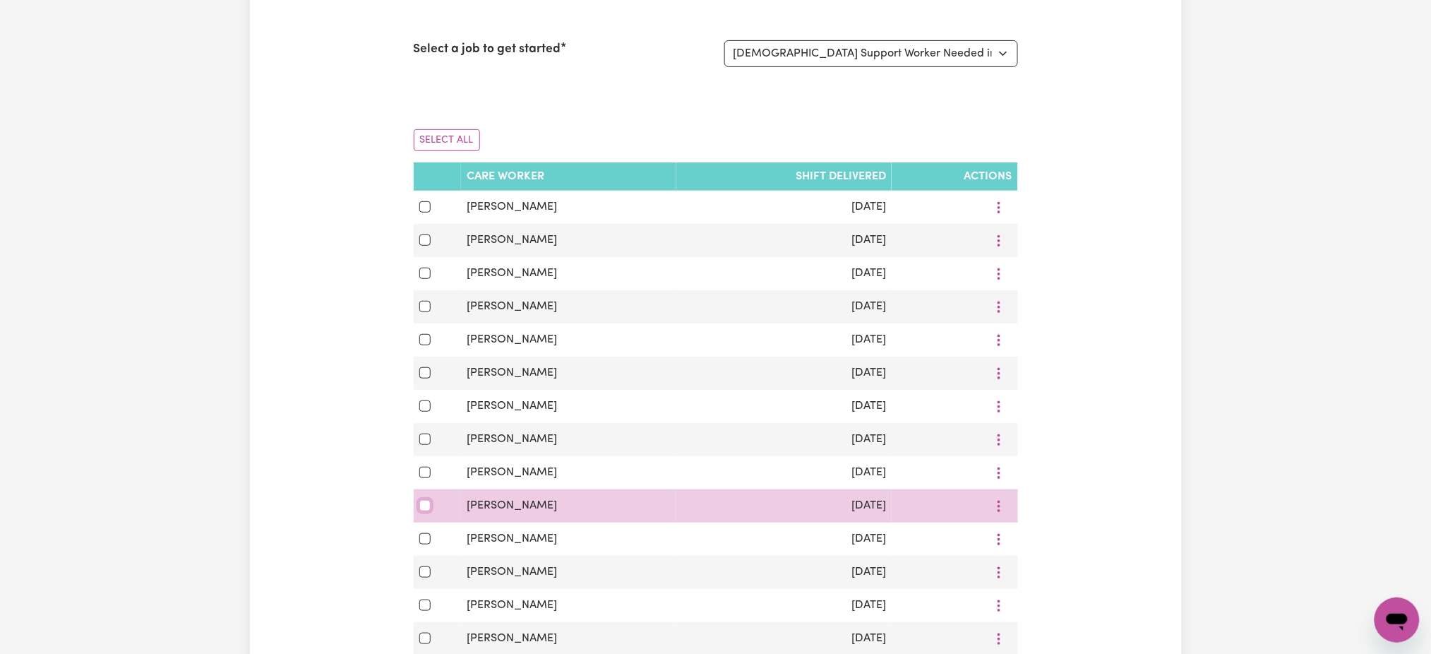
click at [430, 511] on input "checkbox" at bounding box center [424, 505] width 11 height 11
checkbox input "true"
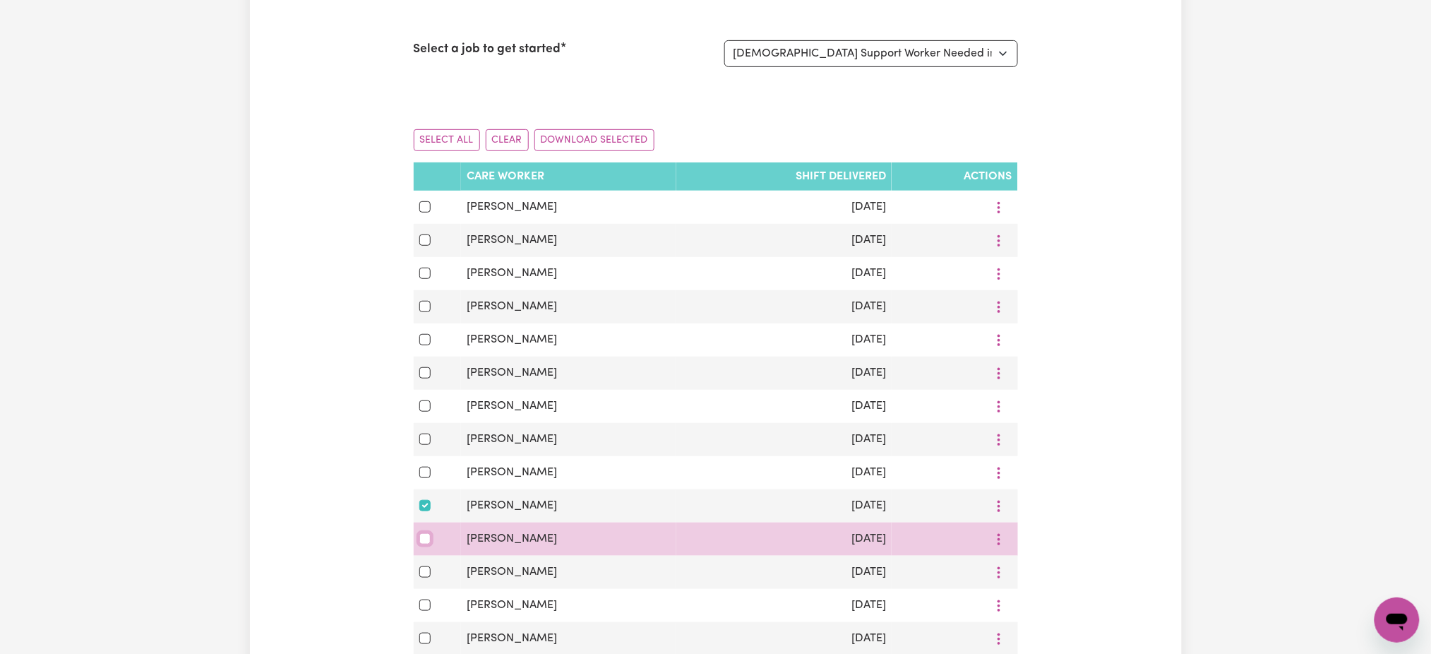
click at [423, 544] on input "checkbox" at bounding box center [424, 538] width 11 height 11
checkbox input "true"
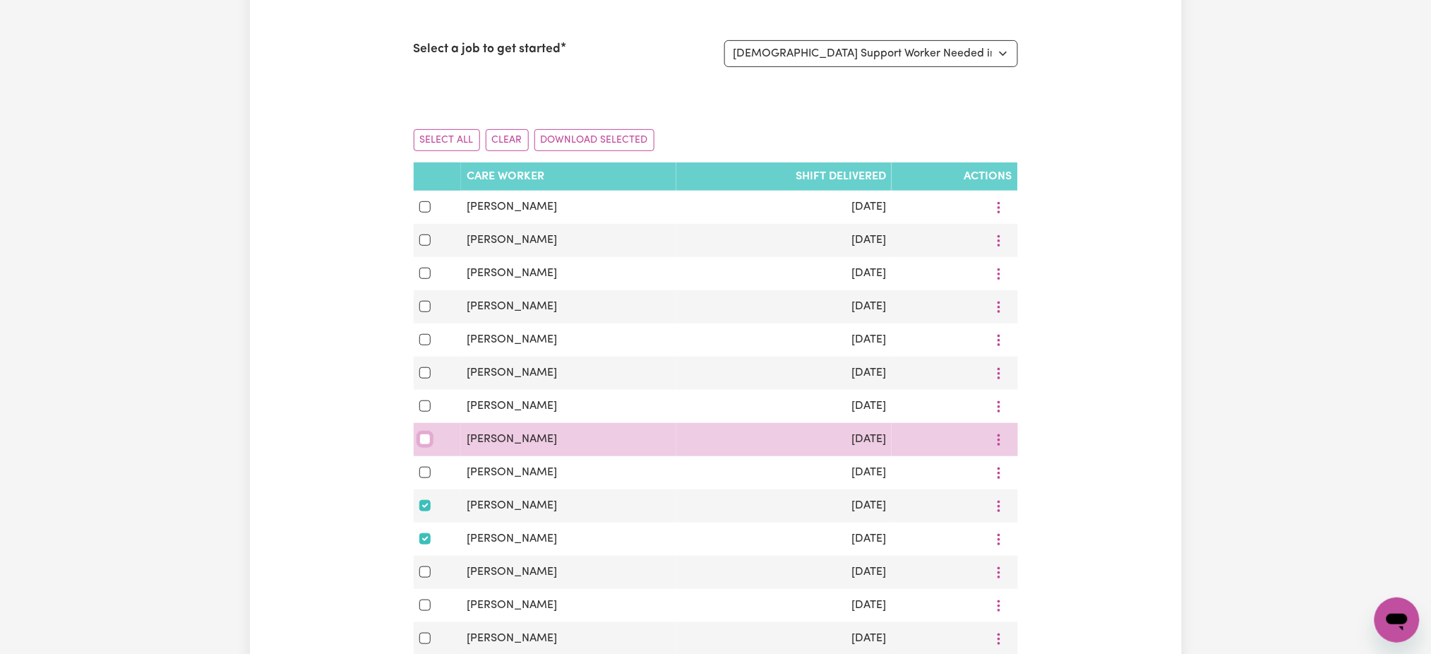
click at [420, 445] on input "checkbox" at bounding box center [424, 439] width 11 height 11
checkbox input "true"
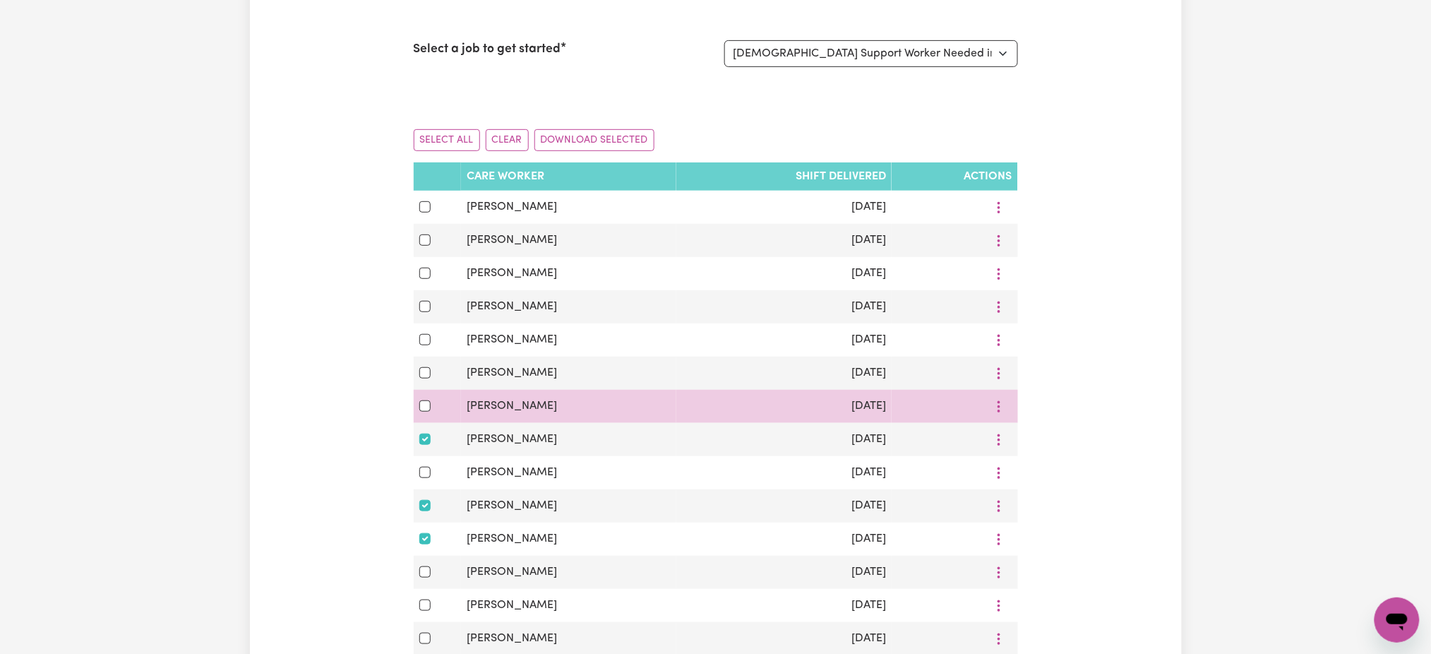
click at [424, 402] on div at bounding box center [437, 406] width 37 height 17
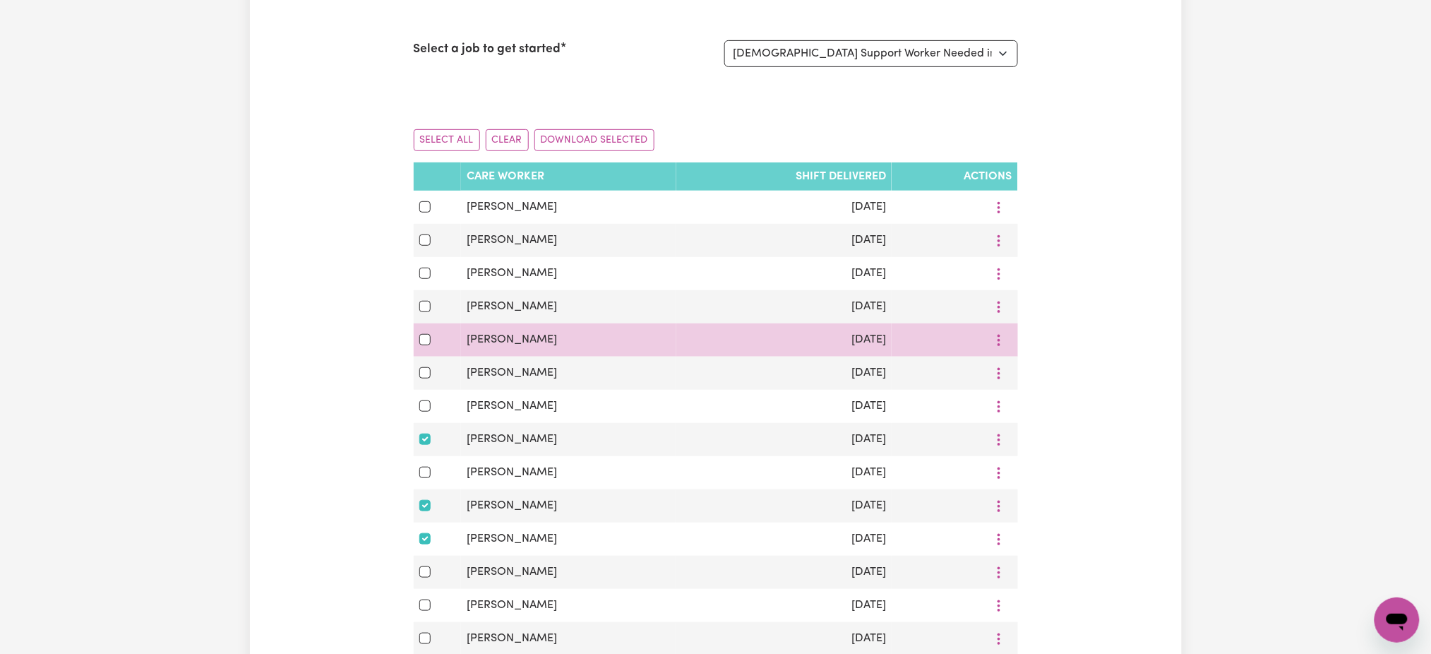
click at [421, 338] on div at bounding box center [437, 339] width 37 height 17
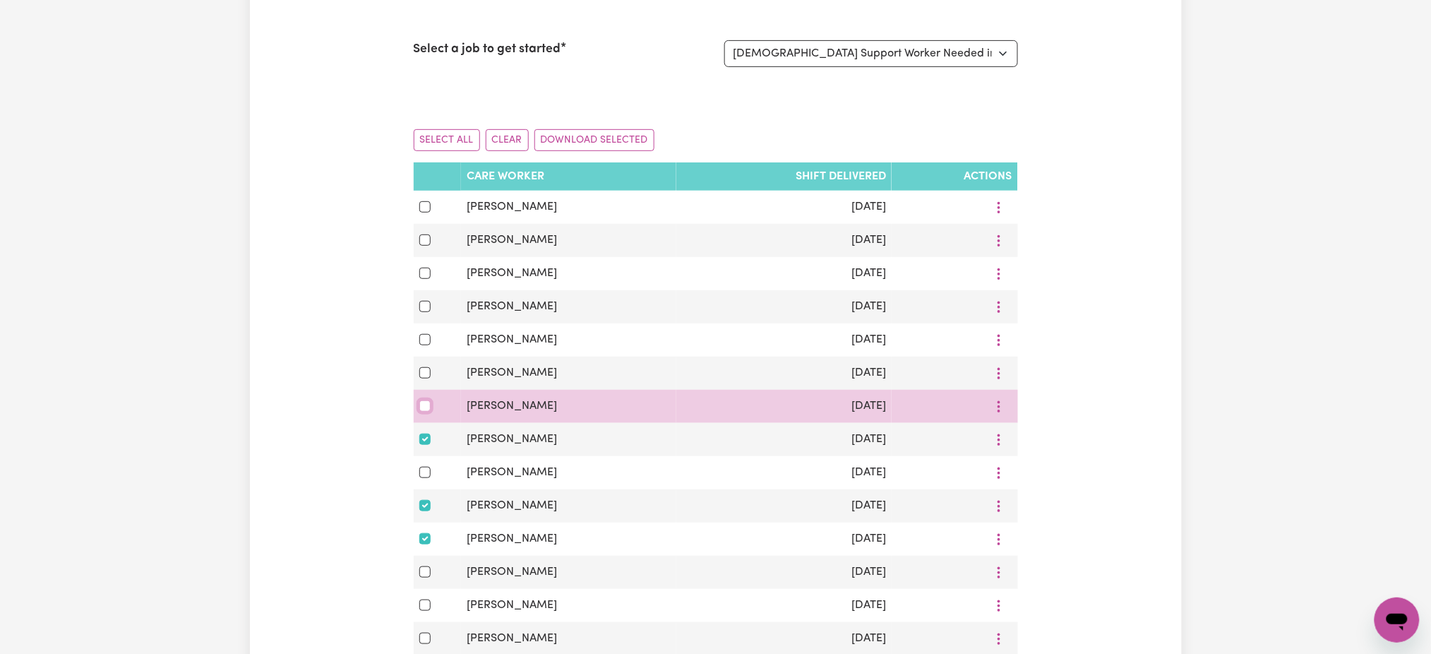
click at [425, 412] on input "checkbox" at bounding box center [424, 405] width 11 height 11
checkbox input "true"
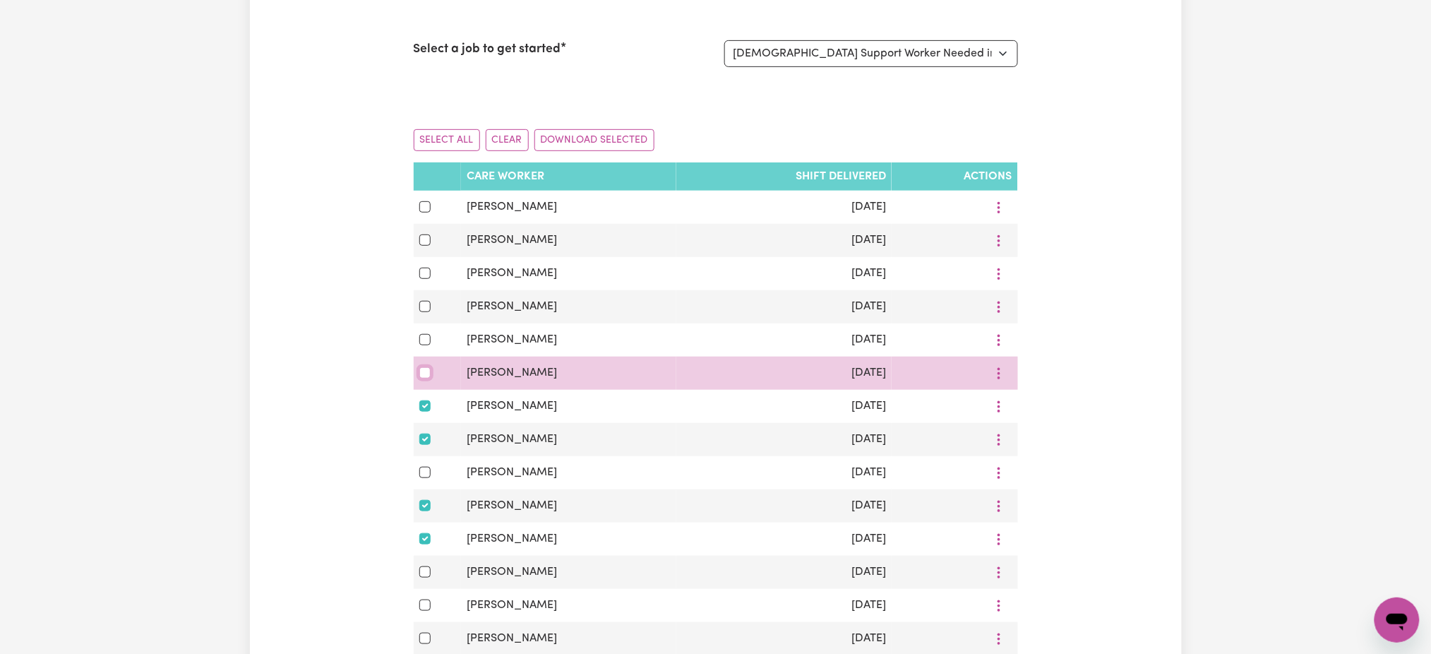
click at [423, 374] on input "checkbox" at bounding box center [424, 372] width 11 height 11
checkbox input "true"
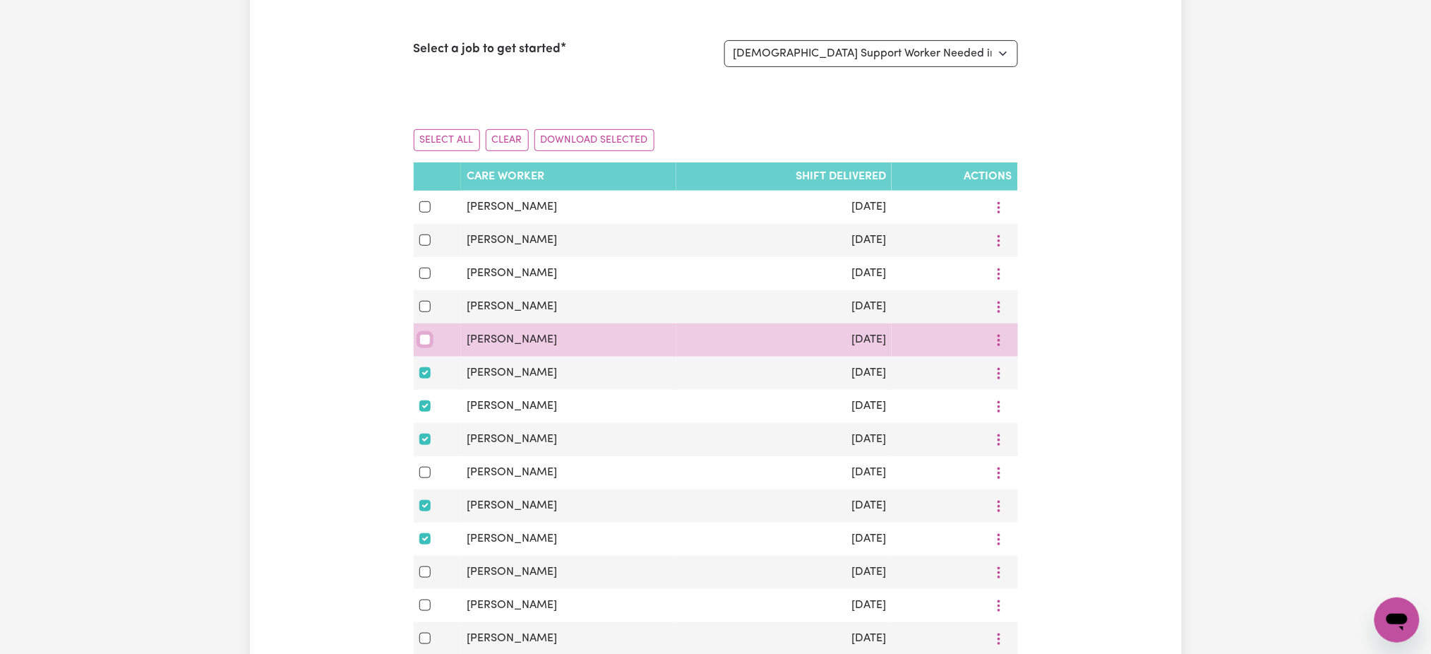
click at [427, 340] on input "checkbox" at bounding box center [424, 339] width 11 height 11
checkbox input "true"
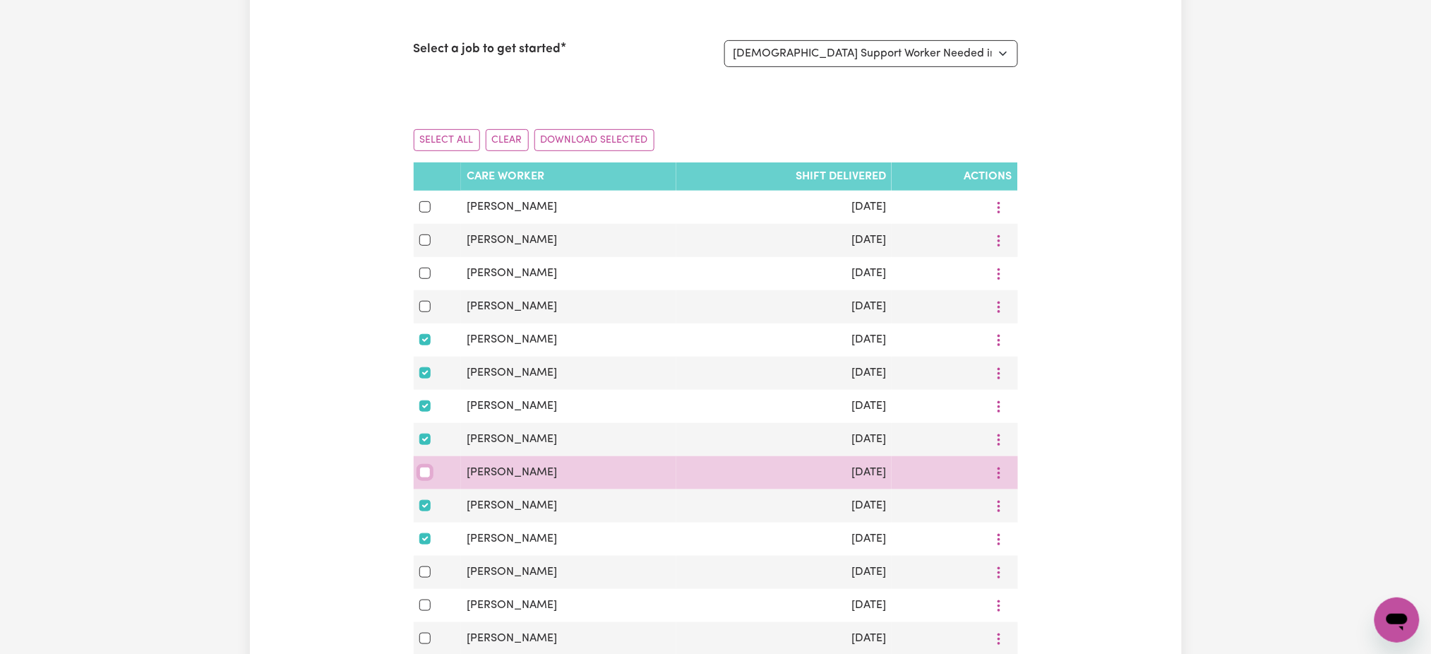
click at [425, 478] on input "checkbox" at bounding box center [424, 472] width 11 height 11
checkbox input "true"
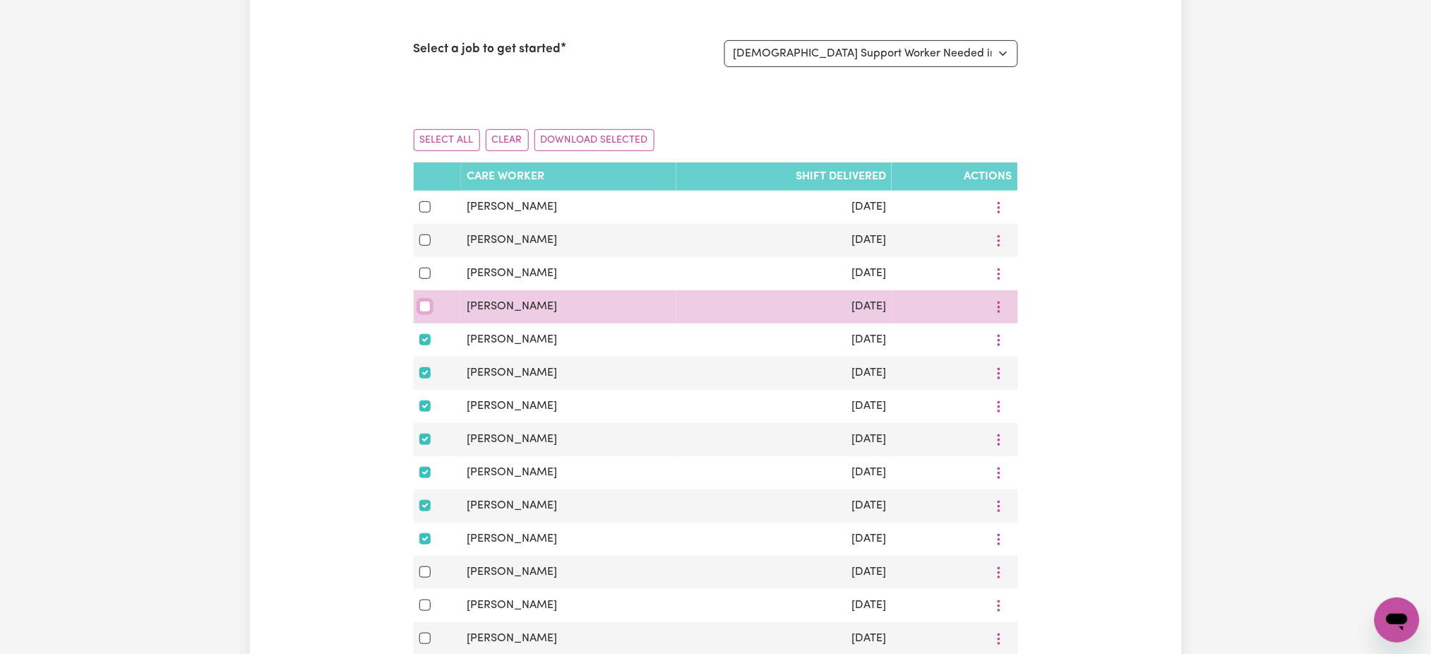
click at [427, 304] on input "checkbox" at bounding box center [424, 306] width 11 height 11
checkbox input "true"
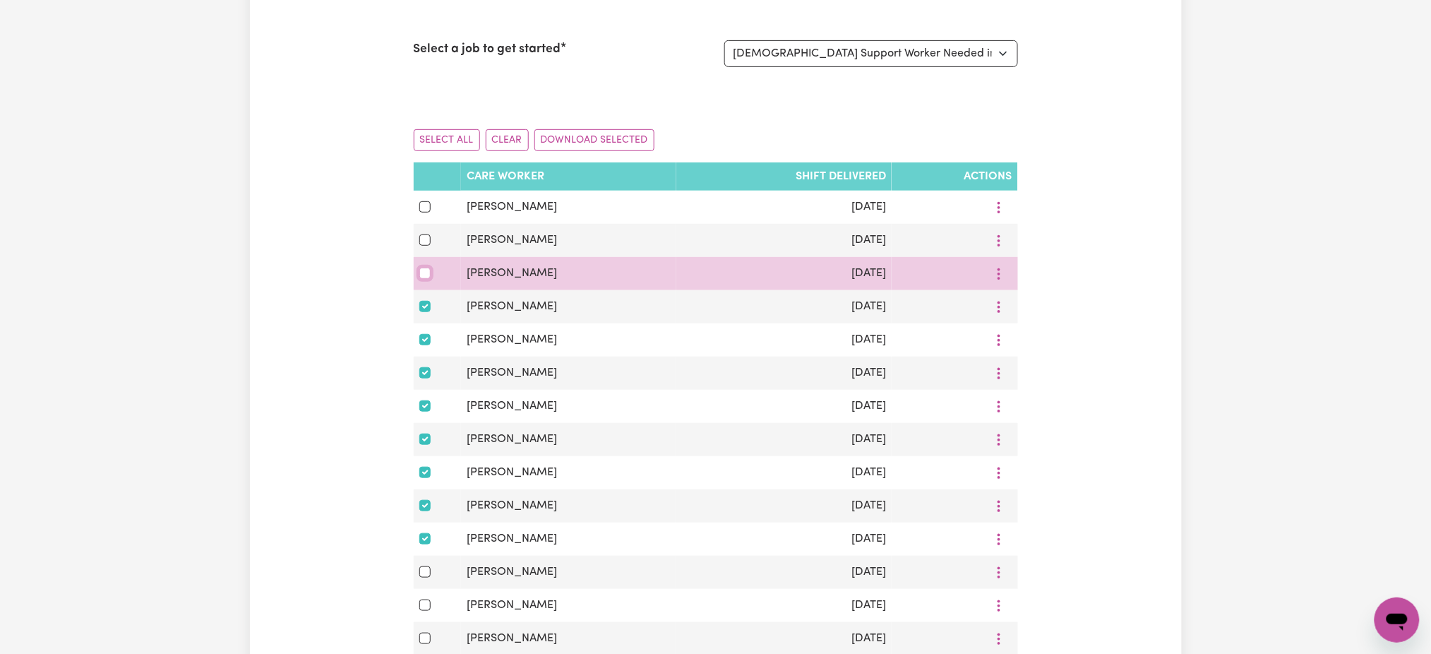
click at [427, 269] on input "checkbox" at bounding box center [424, 273] width 11 height 11
checkbox input "true"
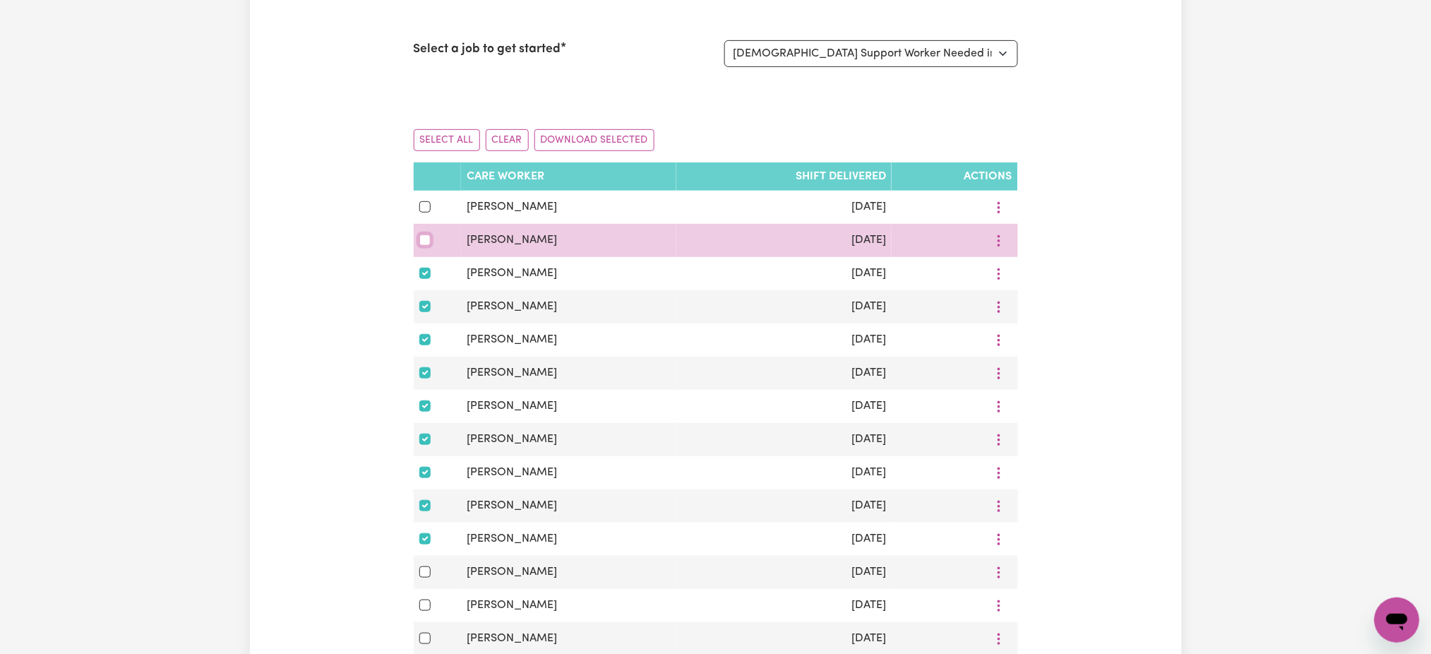
click at [427, 241] on input "checkbox" at bounding box center [424, 239] width 11 height 11
checkbox input "true"
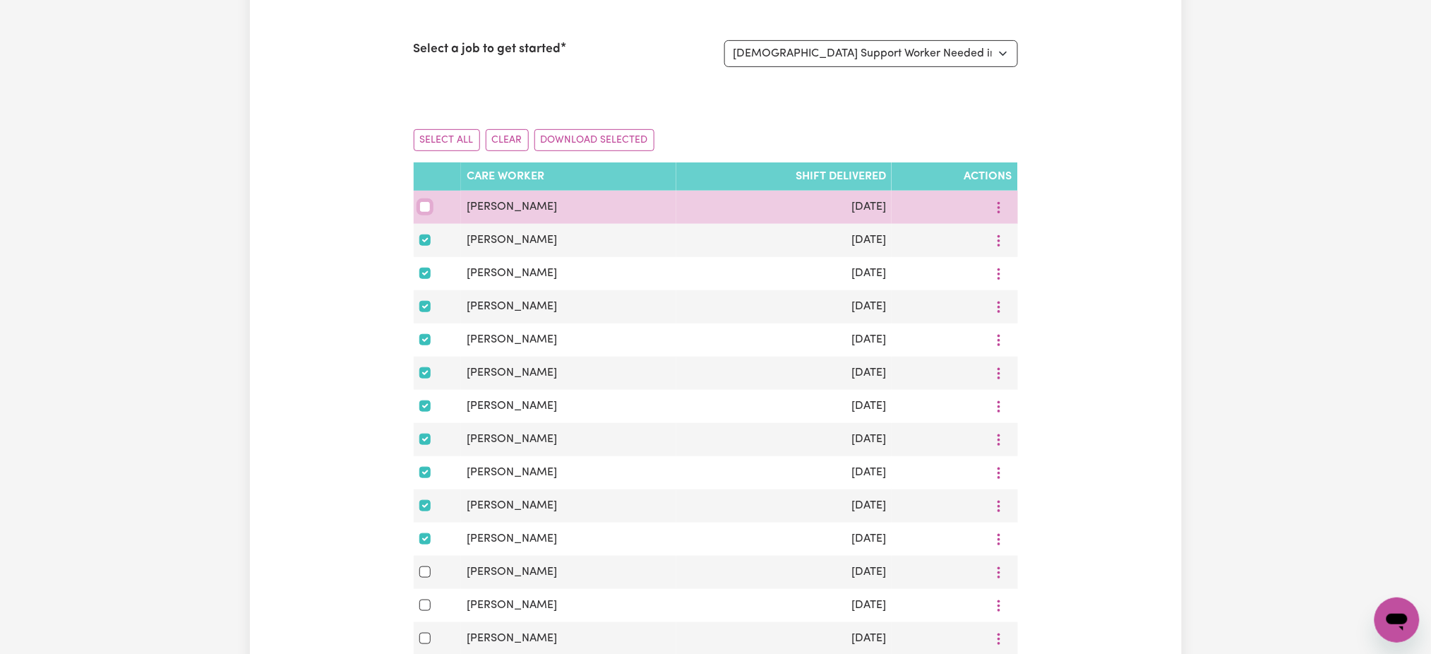
click at [424, 203] on input "checkbox" at bounding box center [424, 206] width 11 height 11
checkbox input "true"
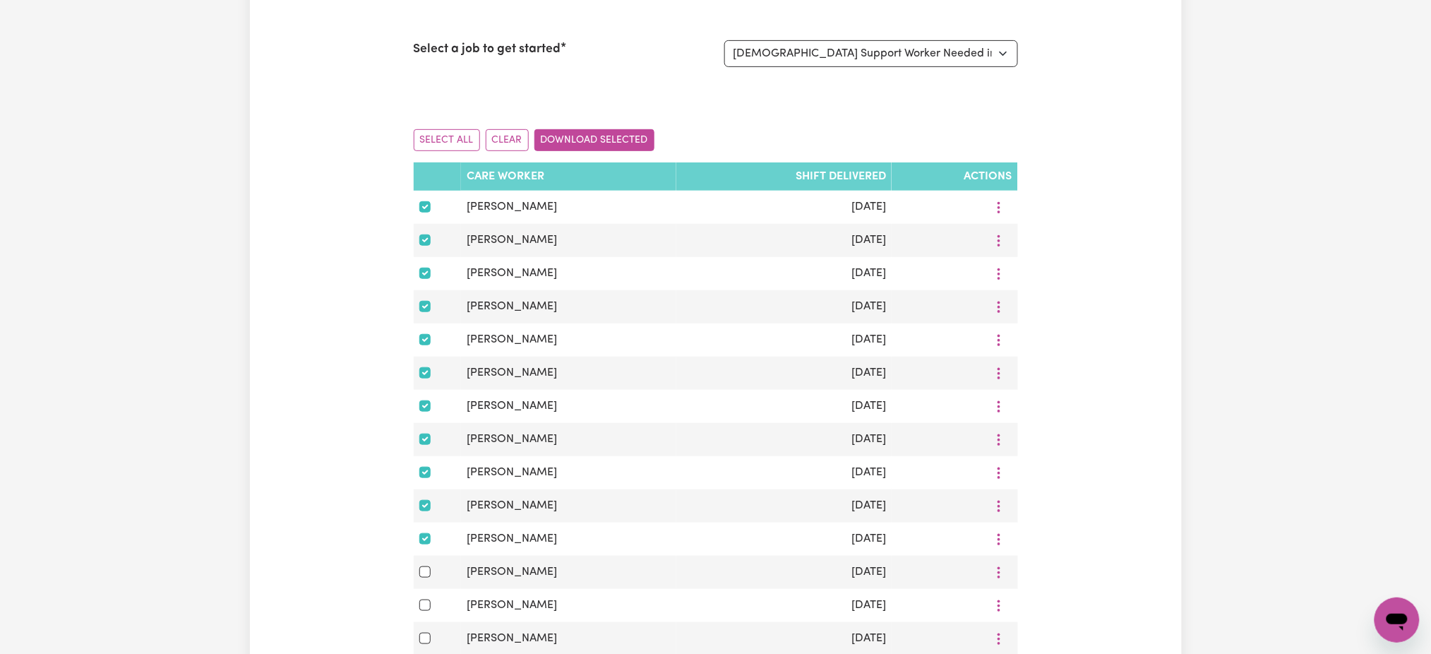
click at [578, 144] on button "Download Selected" at bounding box center [594, 140] width 120 height 22
